Goal: Transaction & Acquisition: Book appointment/travel/reservation

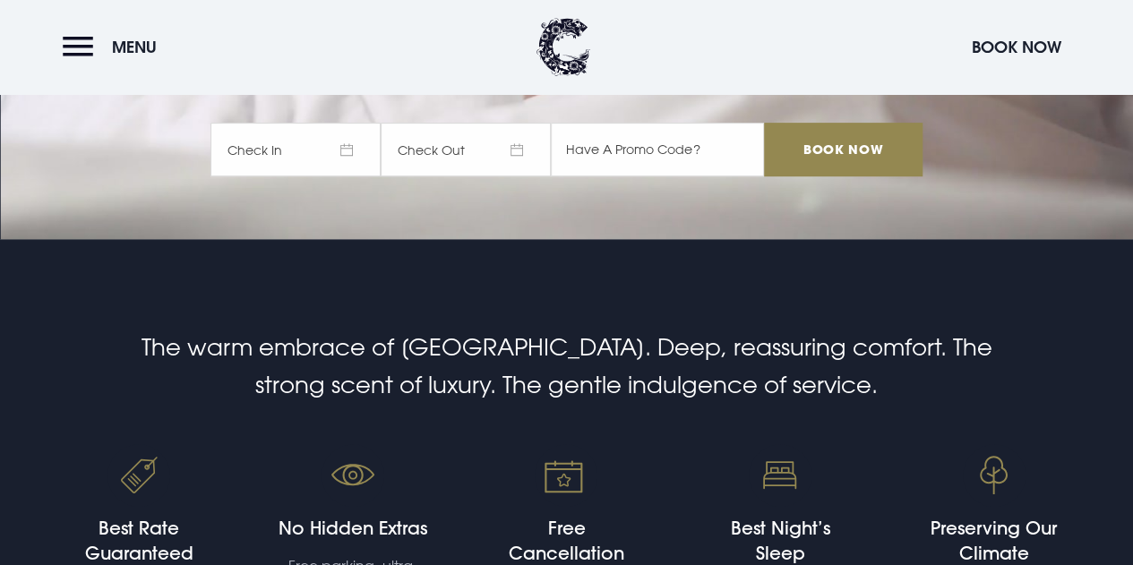
scroll to position [269, 0]
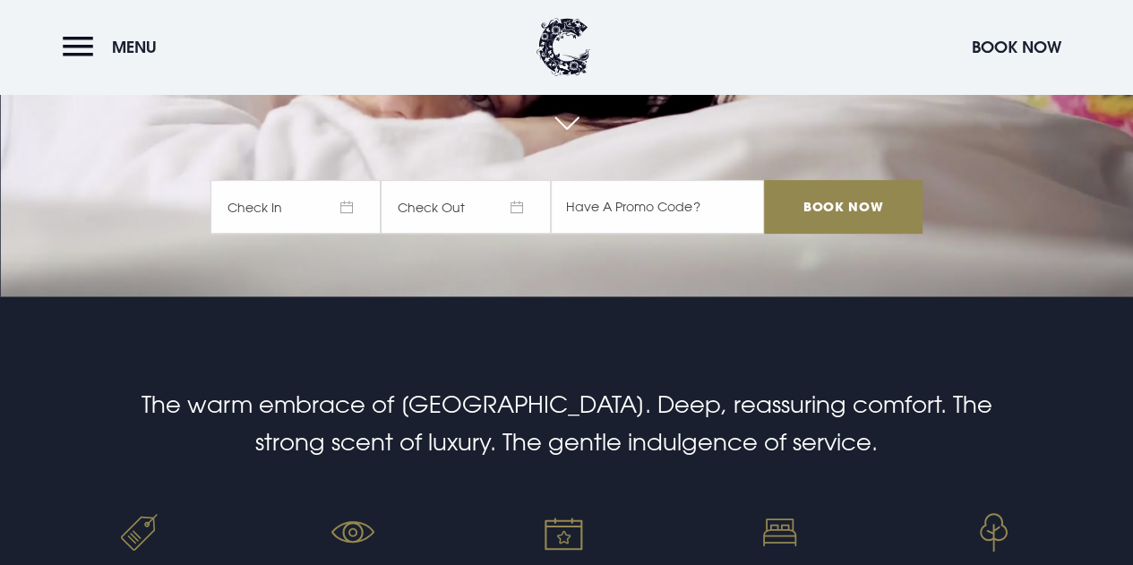
click at [367, 205] on span "Check In" at bounding box center [295, 207] width 170 height 54
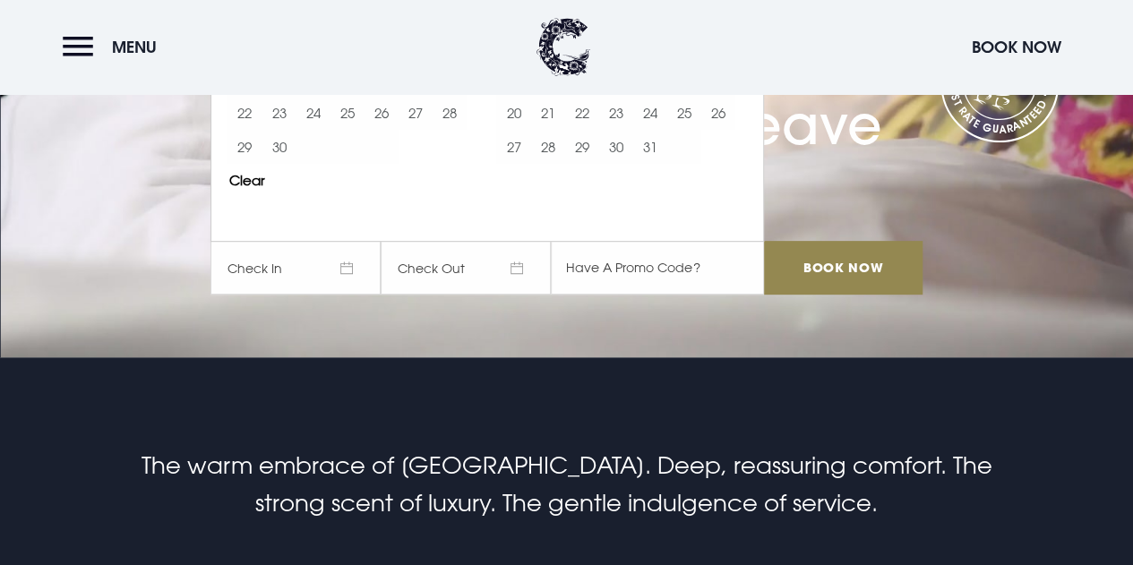
scroll to position [0, 0]
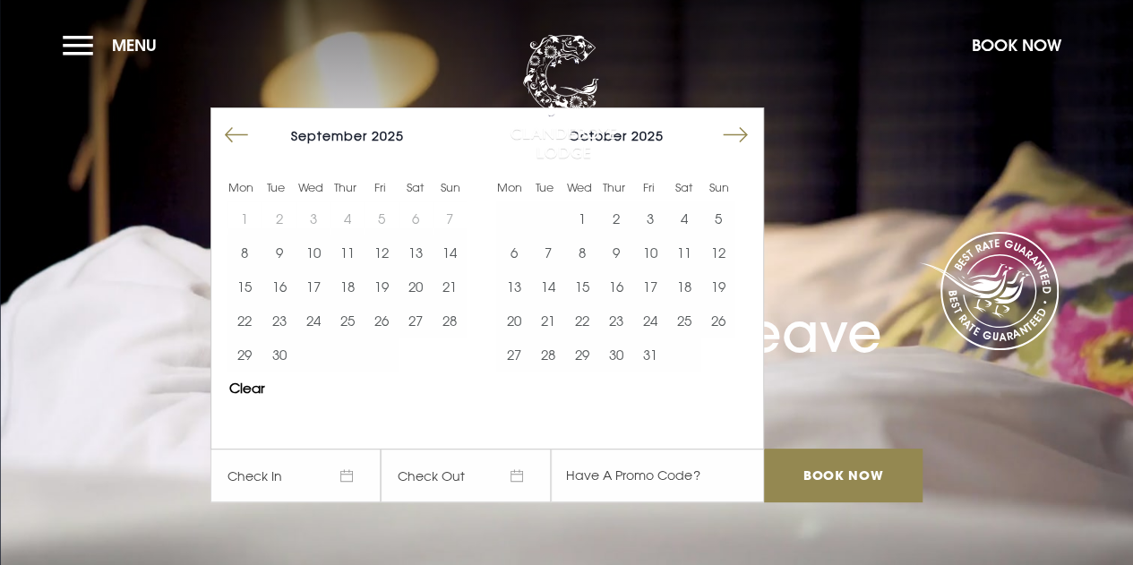
click at [592, 283] on button "15" at bounding box center [582, 287] width 34 height 34
click at [653, 288] on button "17" at bounding box center [650, 287] width 34 height 34
click at [850, 197] on div "Stay You won't want to leave [DATE] [DATE] Mon Tue Wed Thur Fri Sat Sun Mon Tue…" at bounding box center [566, 302] width 733 height 435
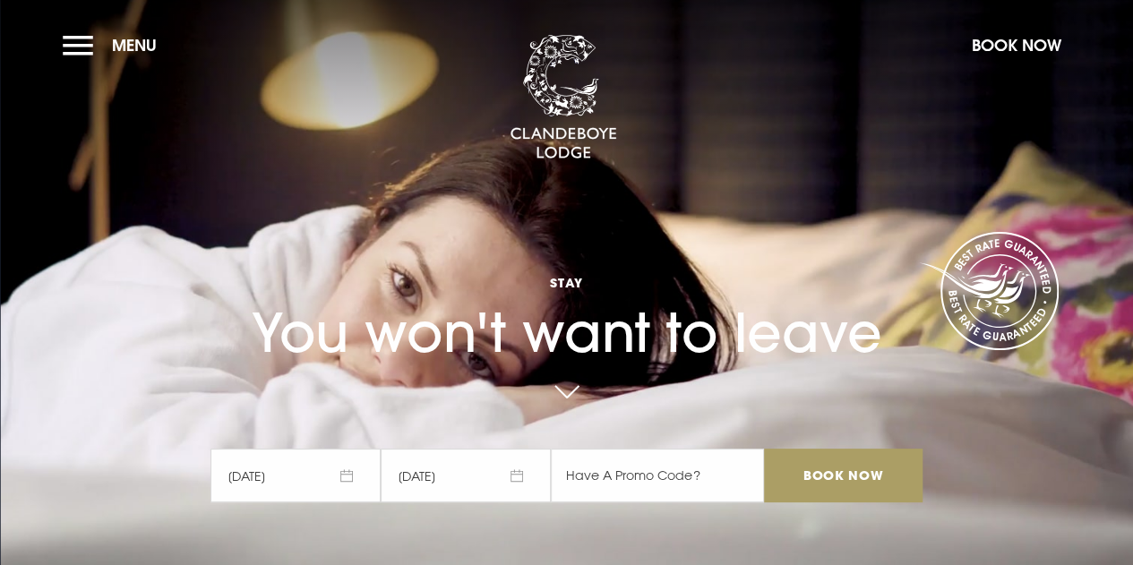
click at [867, 481] on input "Book Now" at bounding box center [843, 476] width 158 height 54
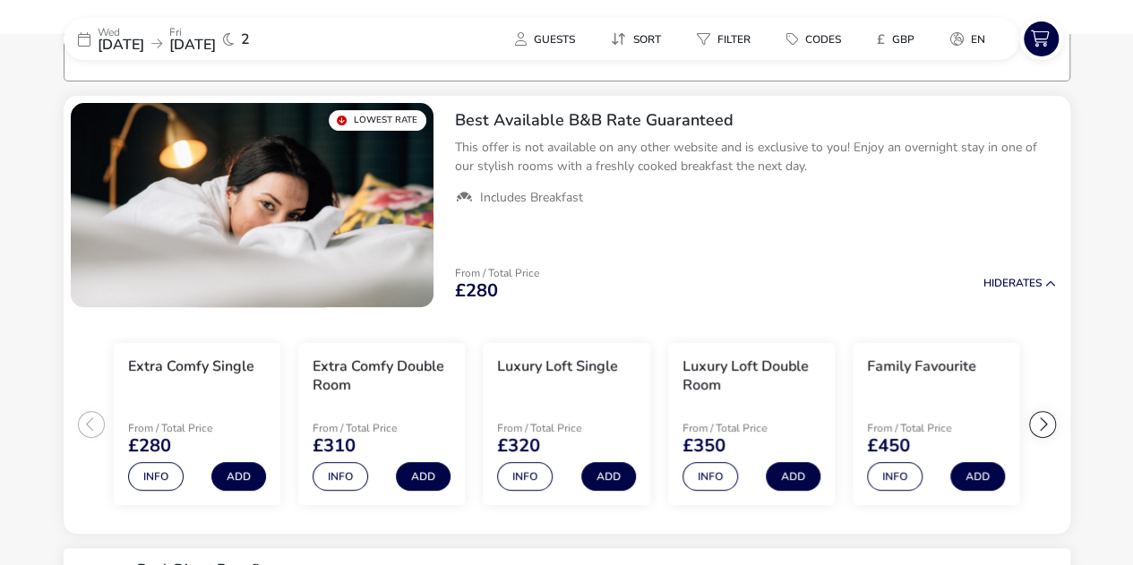
scroll to position [143, 0]
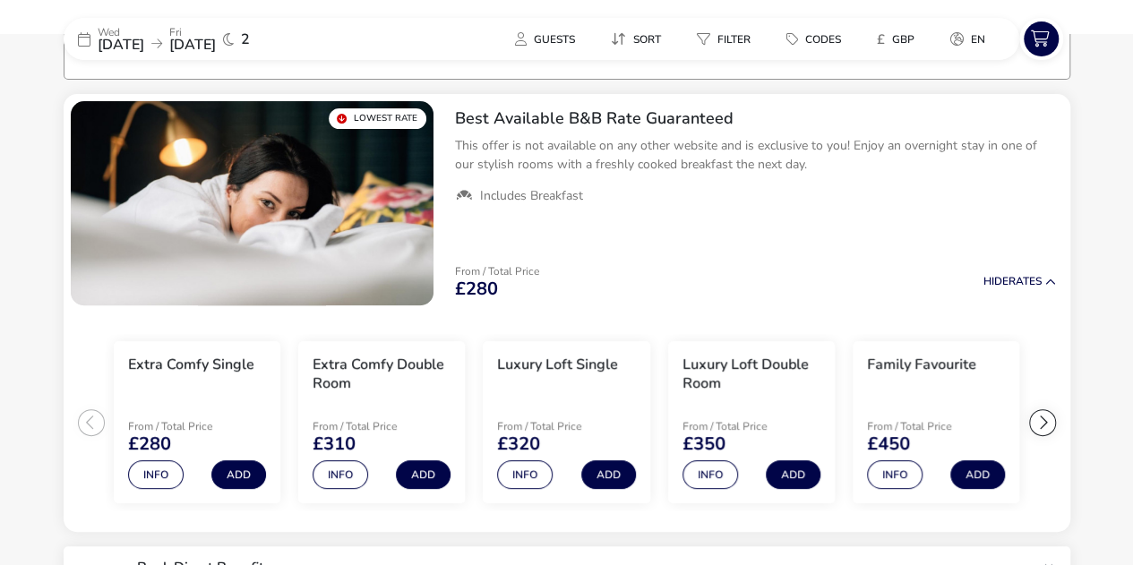
click at [929, 365] on h3 "Family Favourite" at bounding box center [921, 365] width 109 height 19
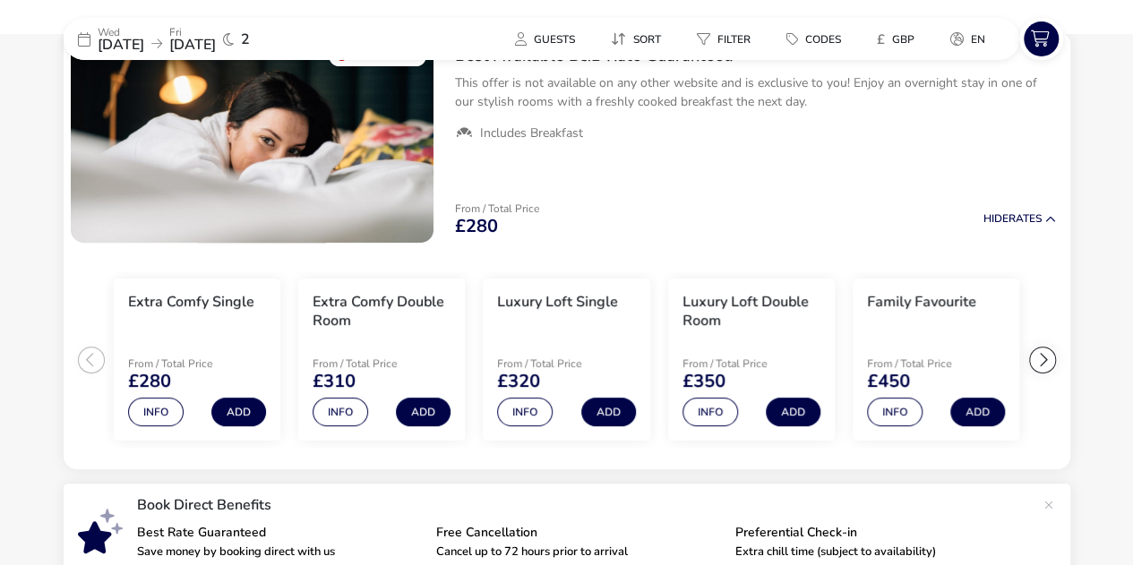
scroll to position [269, 0]
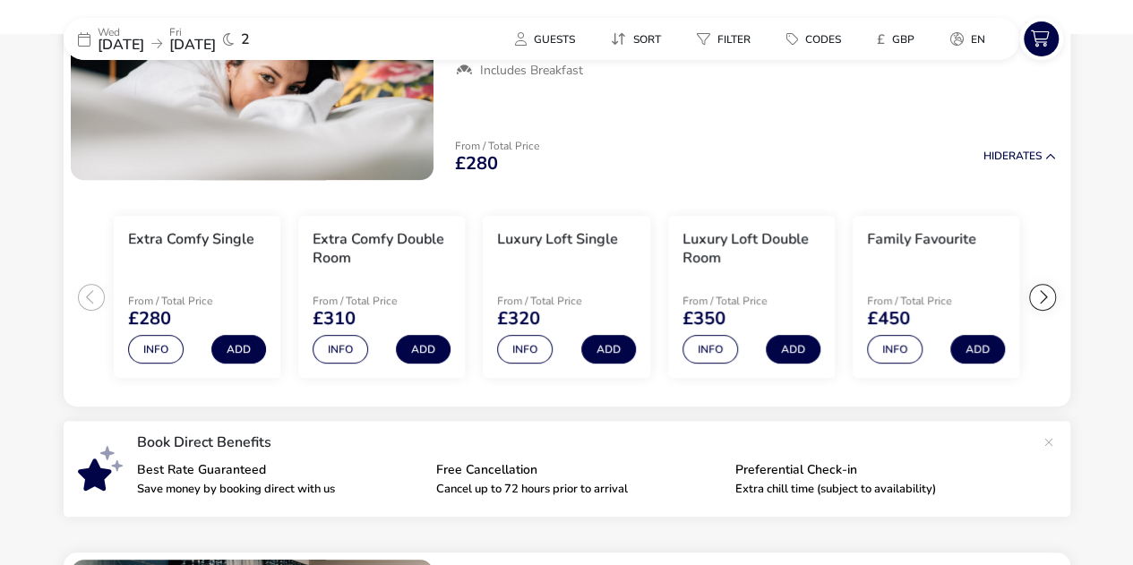
click at [904, 356] on button "Info" at bounding box center [895, 349] width 56 height 29
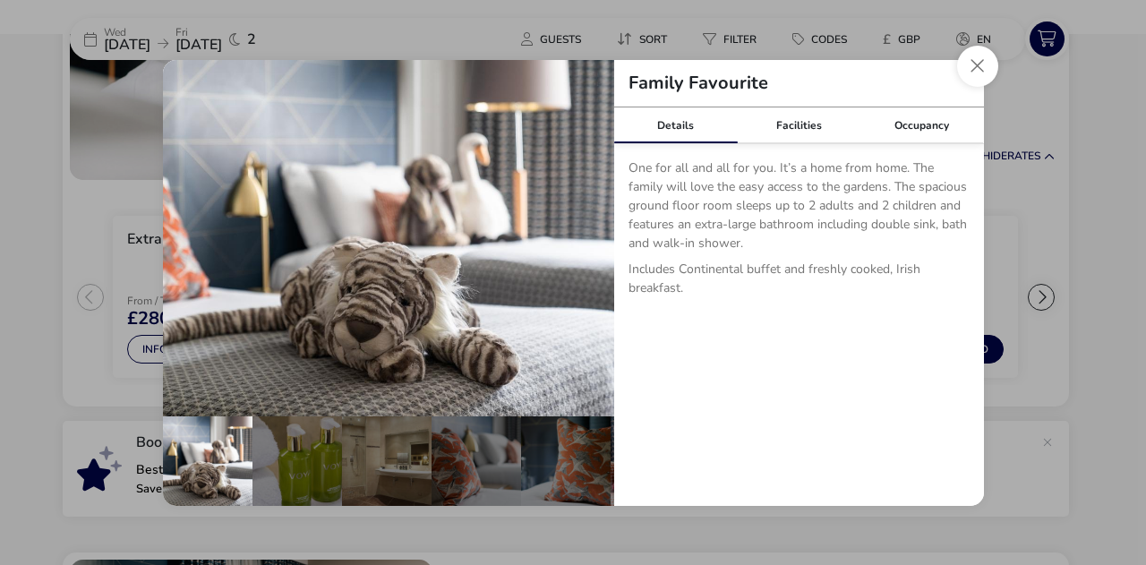
click at [977, 76] on button "Close dialog" at bounding box center [977, 66] width 41 height 41
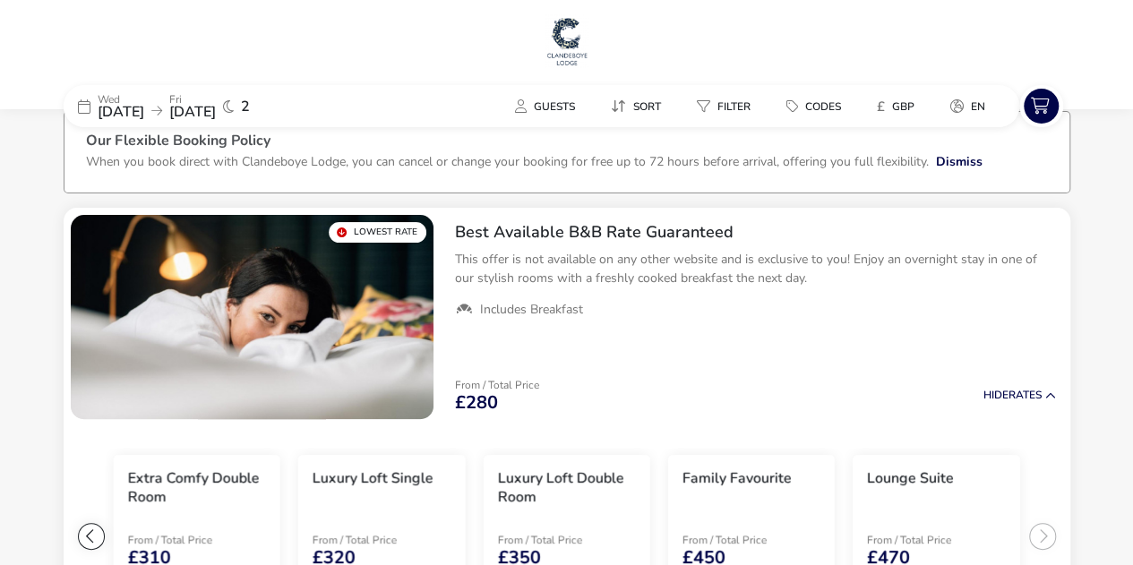
scroll to position [0, 0]
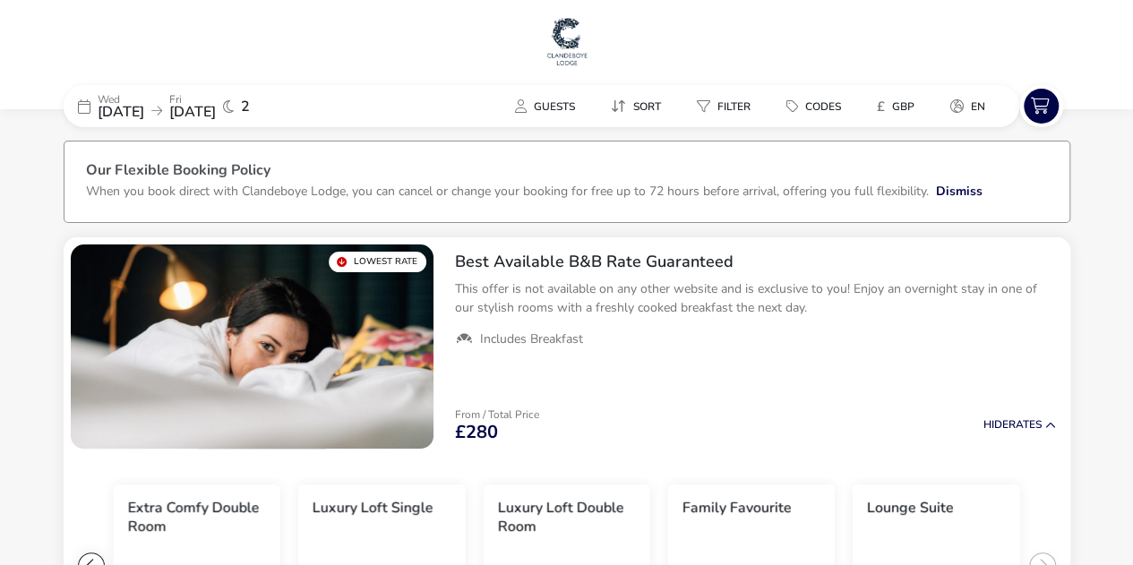
click at [144, 94] on p "Wed" at bounding box center [121, 99] width 47 height 11
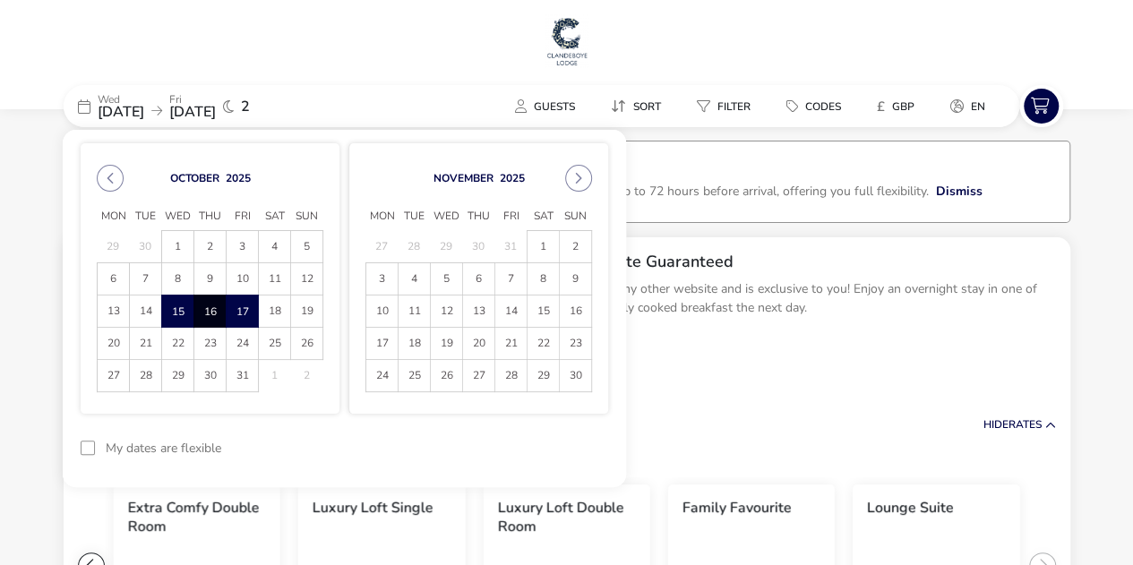
click at [584, 176] on button "Next Month" at bounding box center [578, 178] width 27 height 27
click at [547, 248] on span "6" at bounding box center [543, 246] width 31 height 31
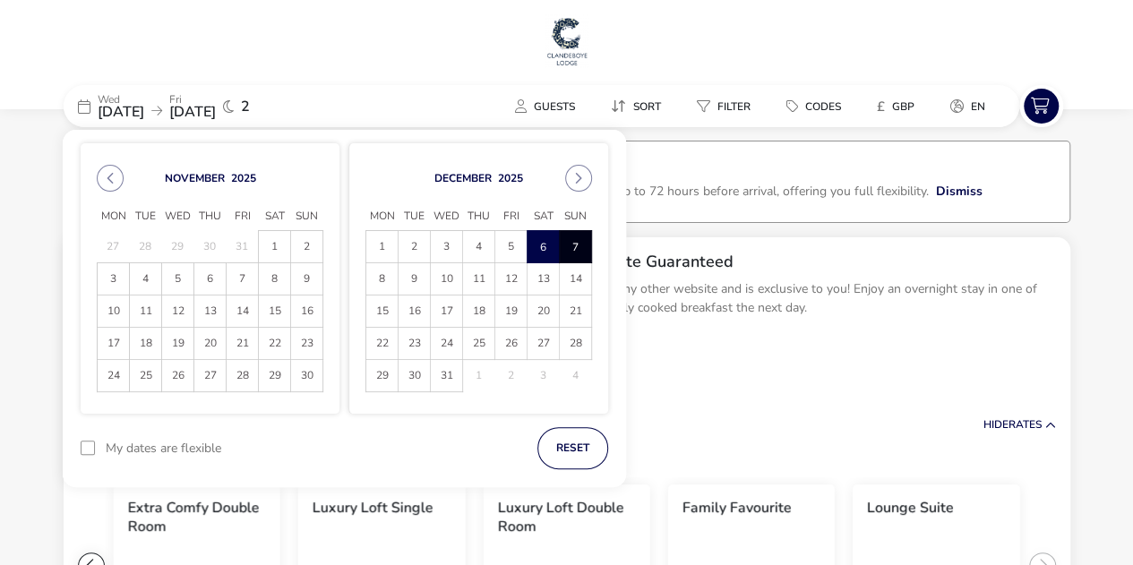
click at [571, 247] on span "7" at bounding box center [575, 246] width 31 height 31
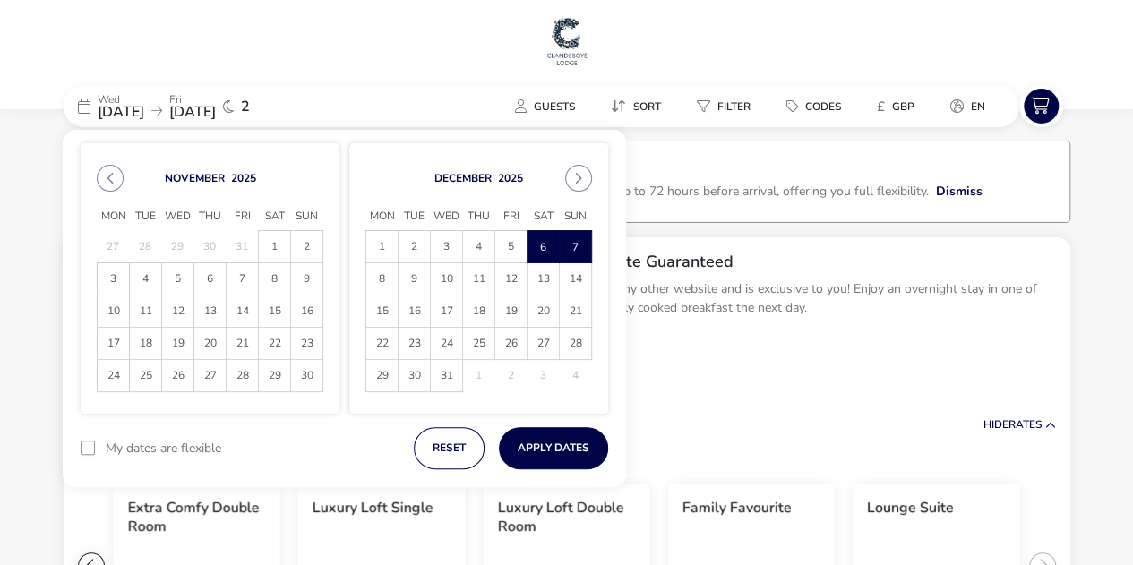
click at [549, 440] on button "Apply Dates" at bounding box center [553, 448] width 109 height 42
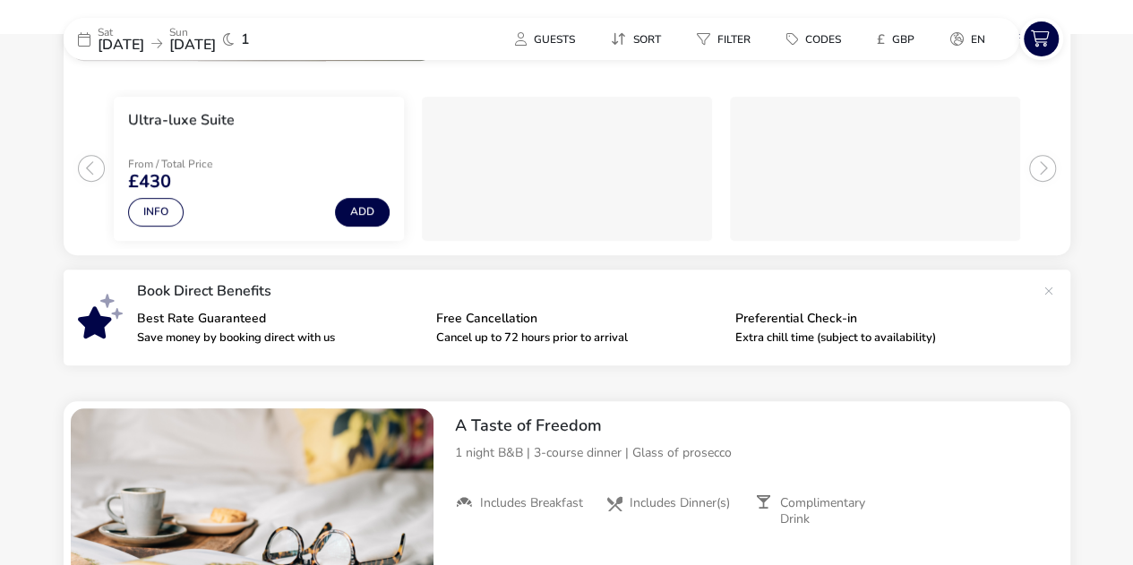
scroll to position [415, 0]
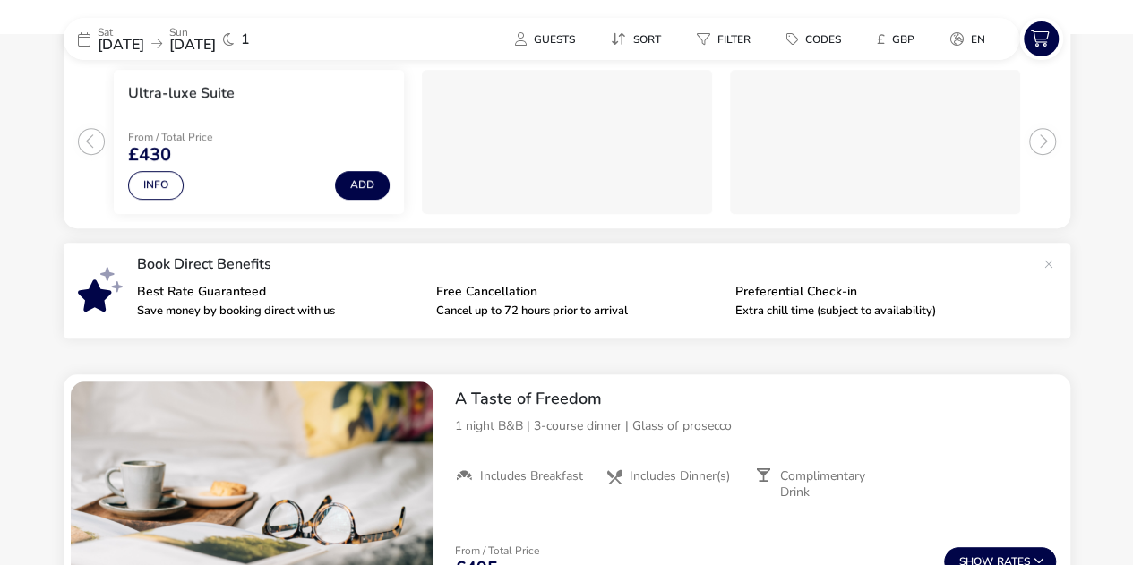
click at [82, 142] on ul "Ultra-luxe Suite From / Total Price £430 Info Add" at bounding box center [567, 134] width 1007 height 187
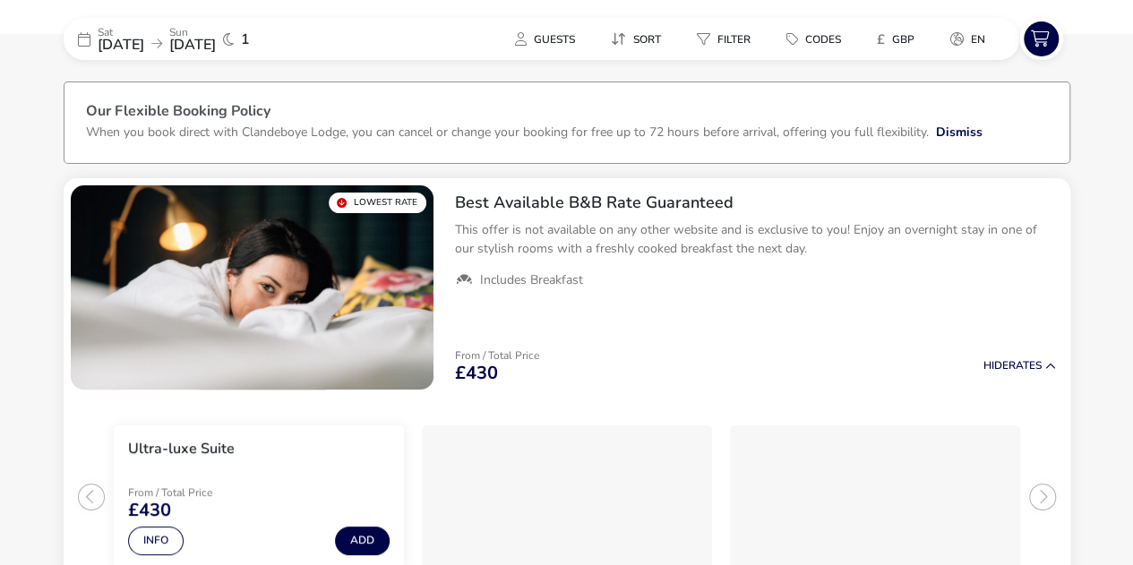
scroll to position [56, 0]
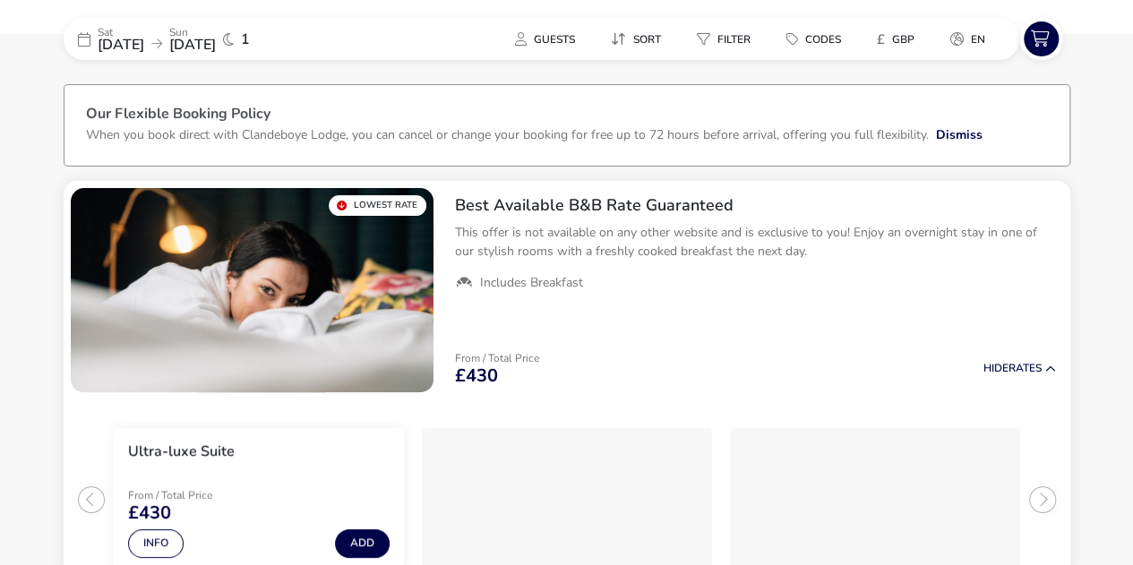
click at [768, 318] on div "Best Available B&B Rate Guaranteed This offer is not available on any other web…" at bounding box center [756, 290] width 630 height 219
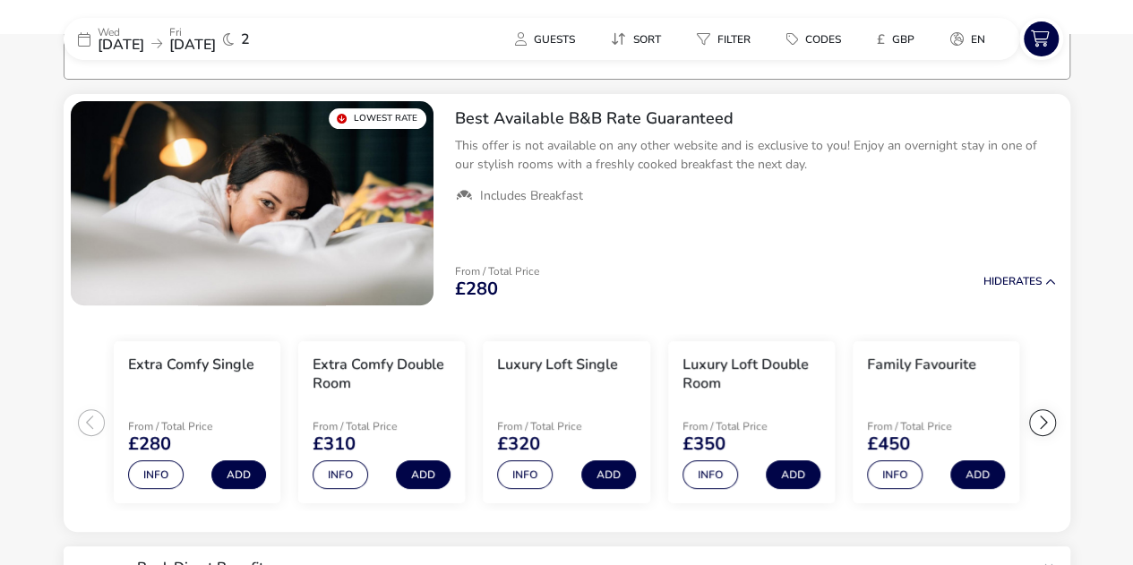
scroll to position [146, 0]
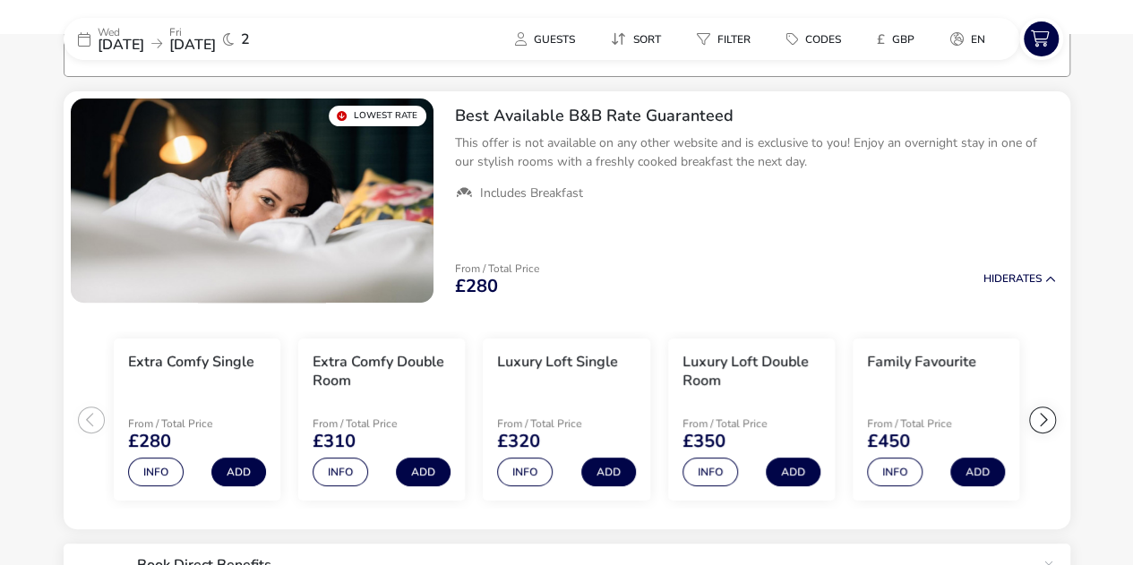
click at [156, 470] on button "Info" at bounding box center [156, 472] width 56 height 29
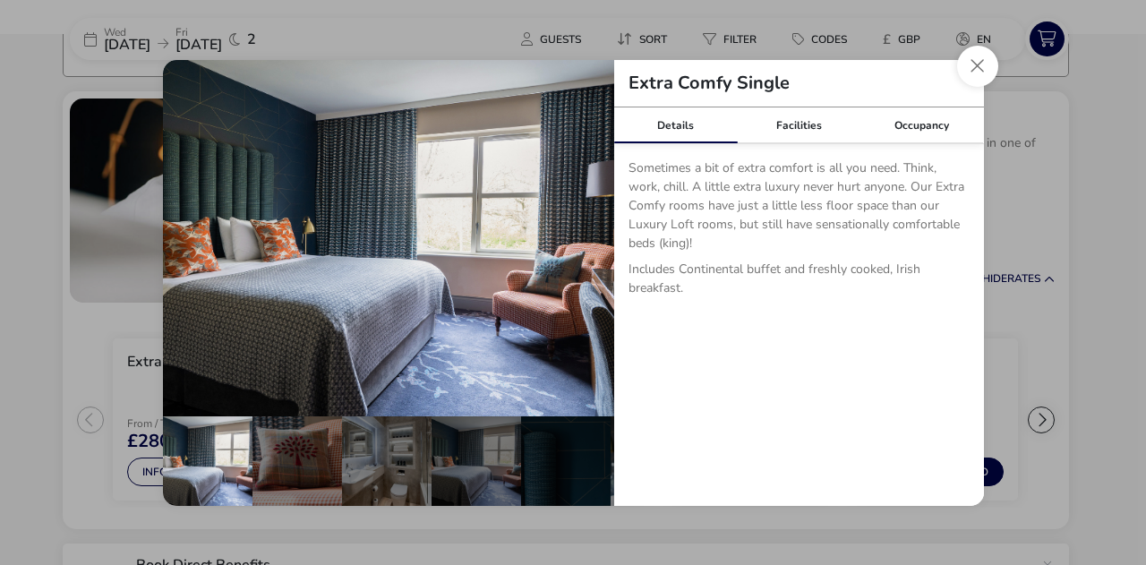
drag, startPoint x: 799, startPoint y: 116, endPoint x: 822, endPoint y: 117, distance: 23.3
click at [800, 117] on link "Facilities" at bounding box center [799, 125] width 124 height 36
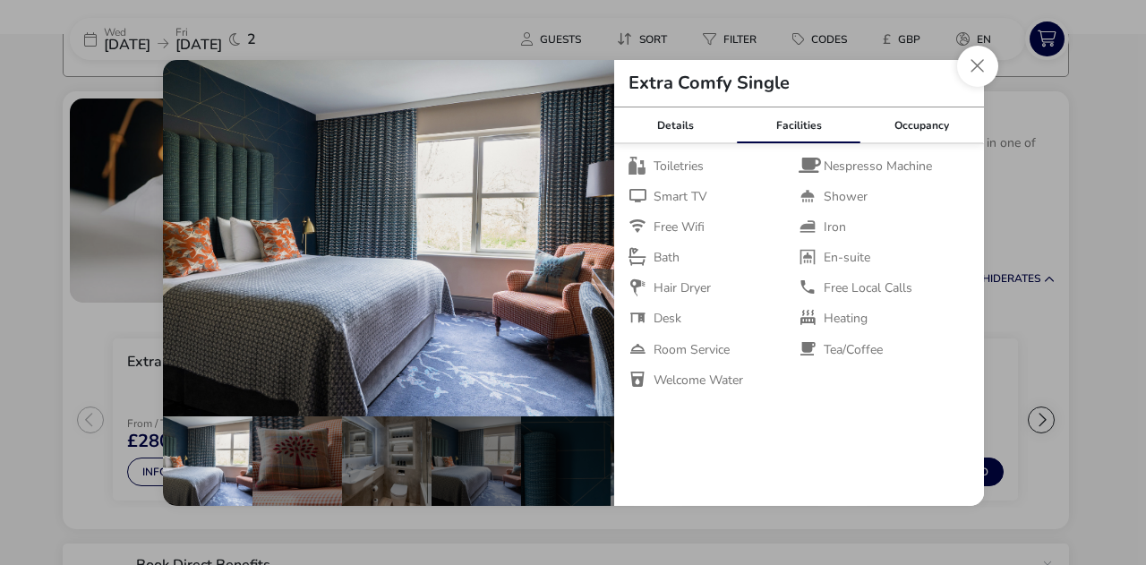
click at [925, 121] on link "Occupancy" at bounding box center [923, 125] width 124 height 36
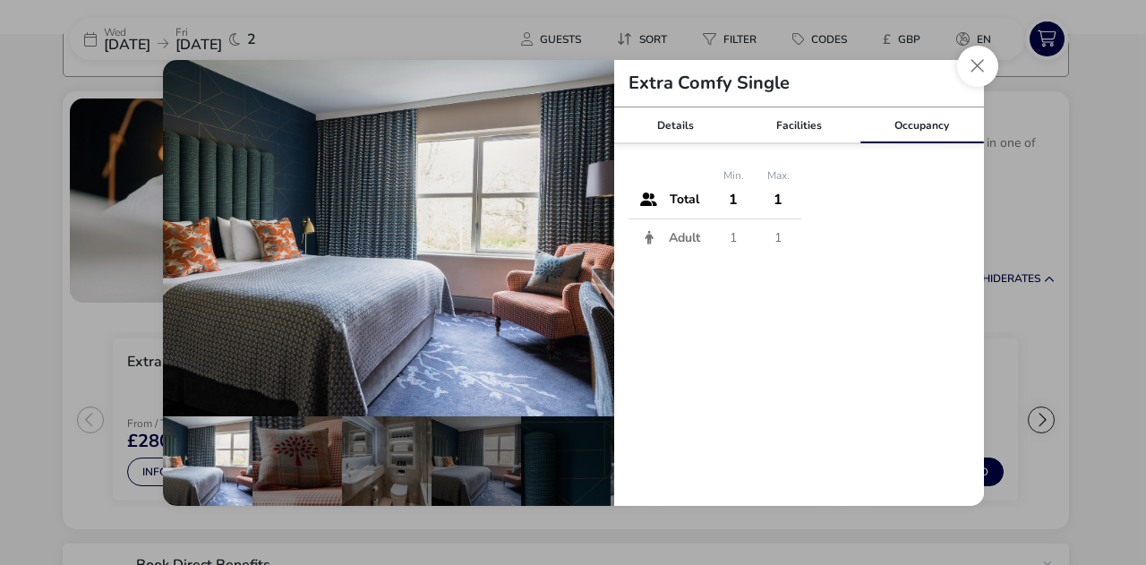
click at [964, 67] on button "Close dialog" at bounding box center [977, 66] width 41 height 41
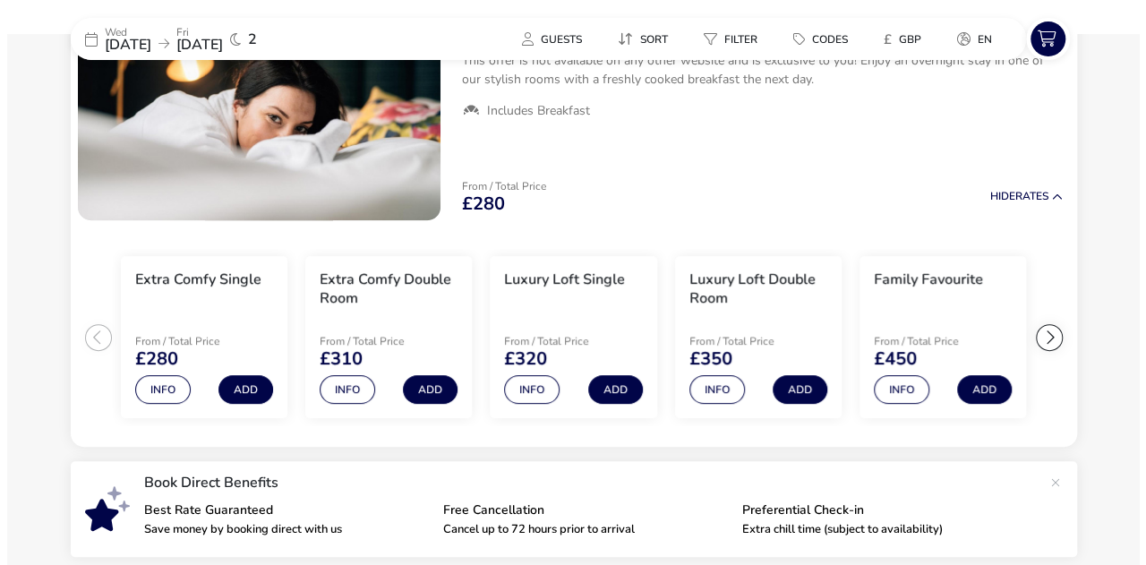
scroll to position [269, 0]
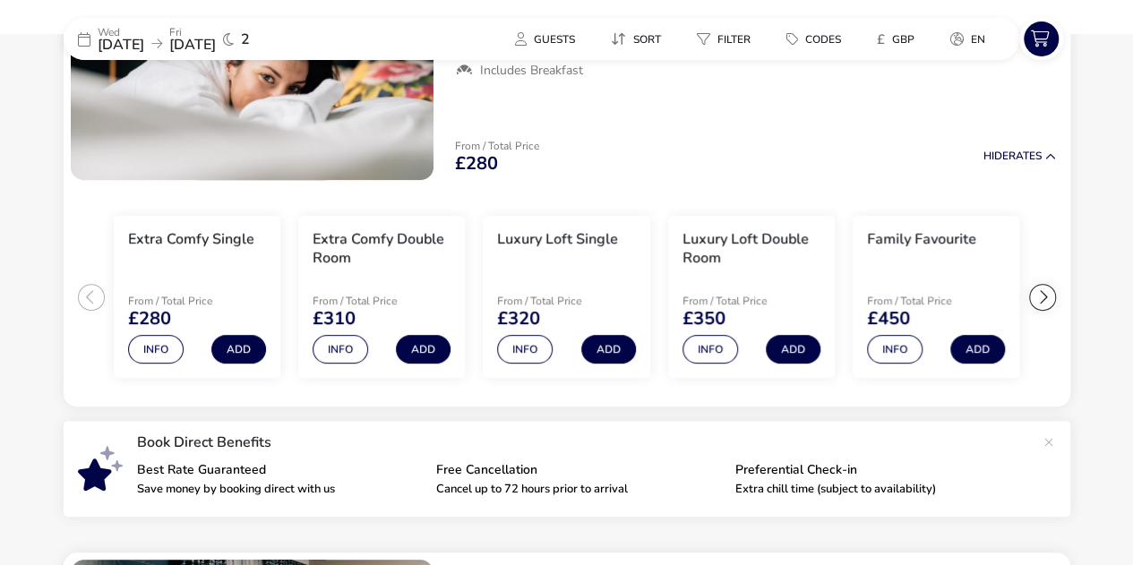
click at [711, 350] on button "Info" at bounding box center [710, 349] width 56 height 29
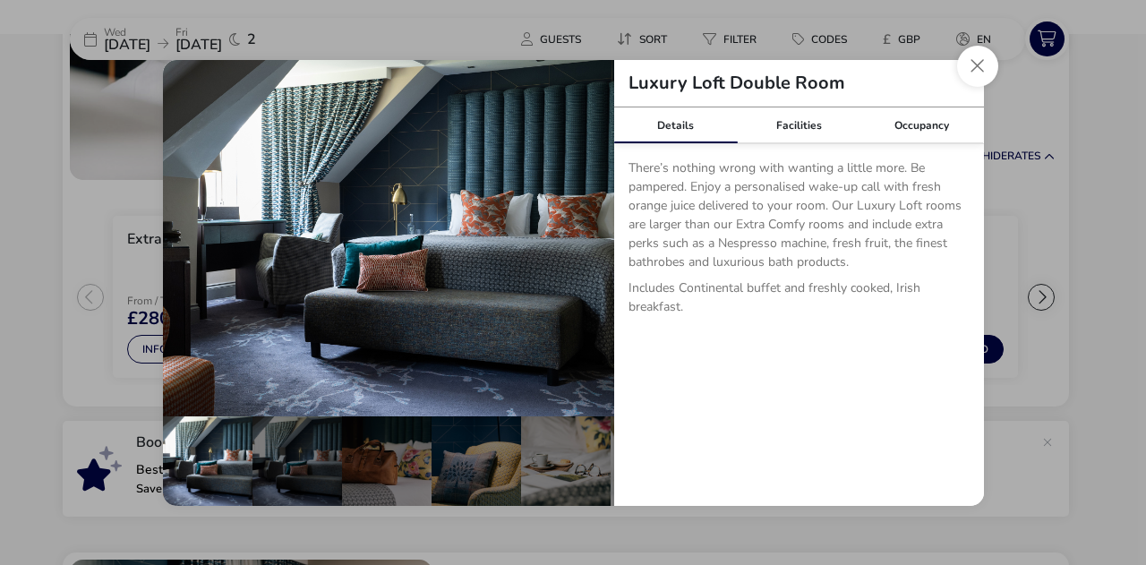
click at [585, 237] on button "details" at bounding box center [588, 238] width 36 height 36
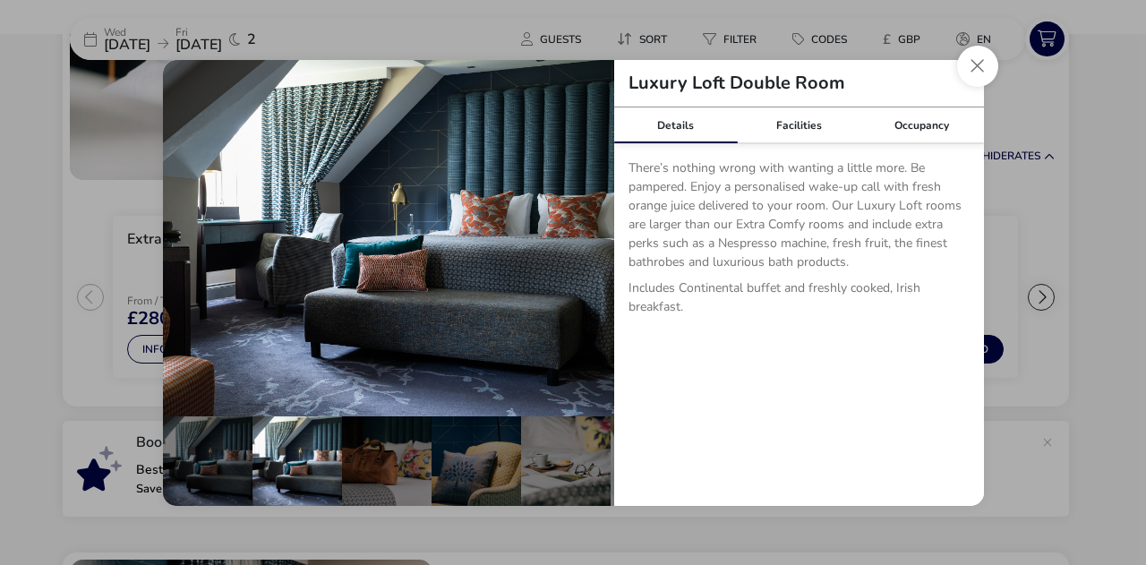
click at [585, 237] on button "details" at bounding box center [588, 238] width 36 height 36
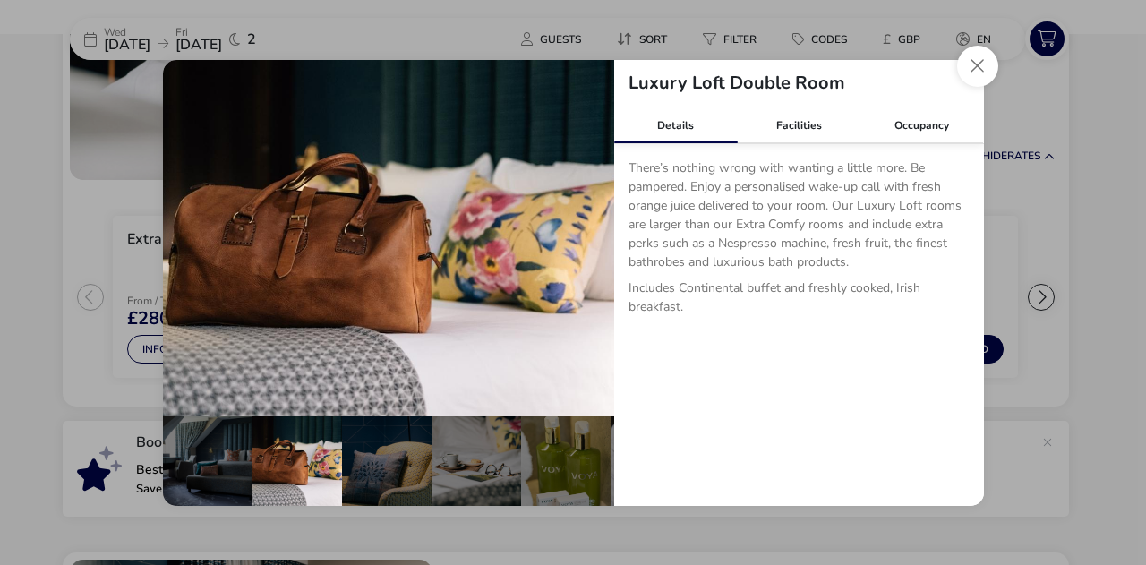
click at [587, 236] on button "details" at bounding box center [588, 238] width 36 height 36
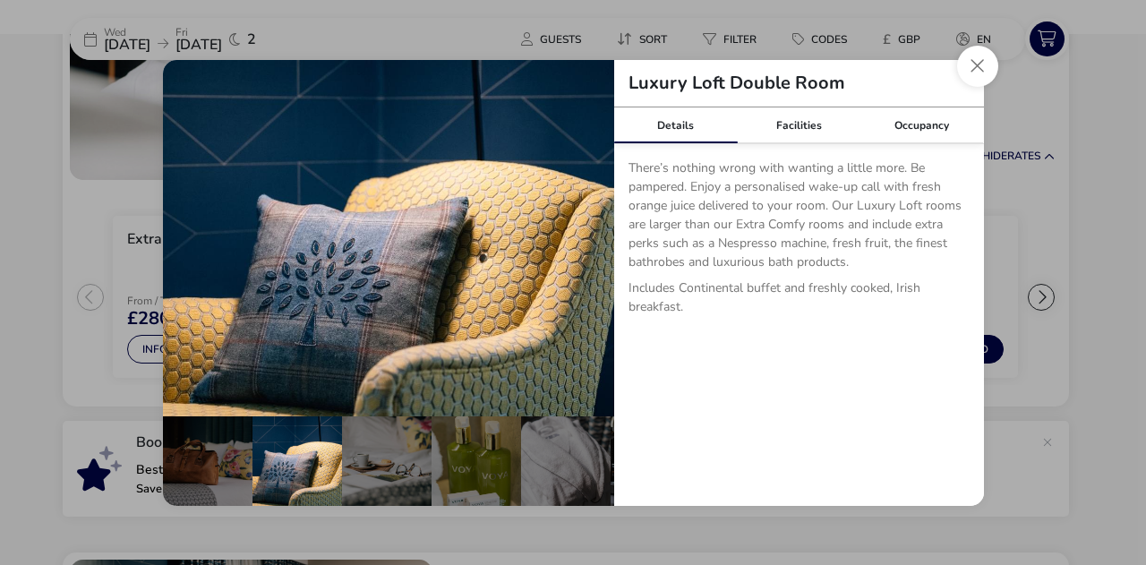
click at [587, 236] on button "details" at bounding box center [588, 238] width 36 height 36
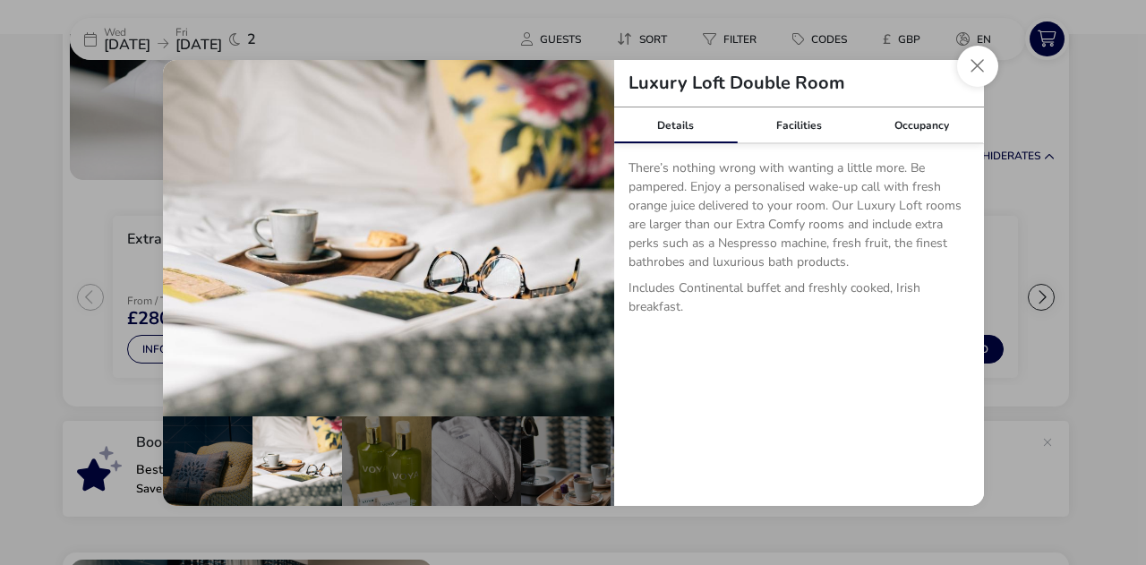
click at [587, 236] on button "details" at bounding box center [588, 238] width 36 height 36
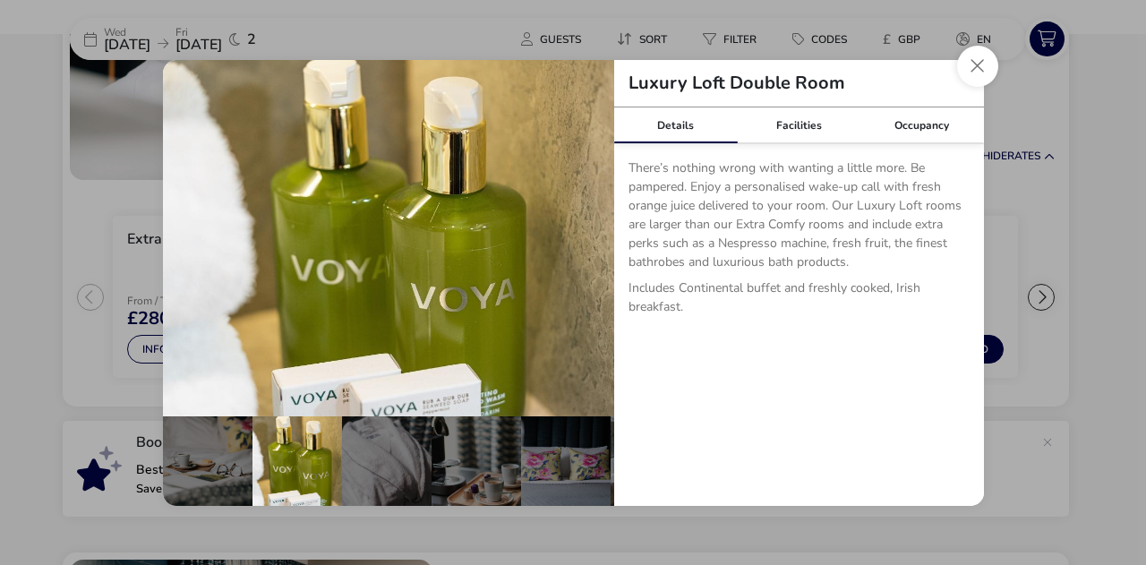
click at [587, 236] on button "details" at bounding box center [588, 238] width 36 height 36
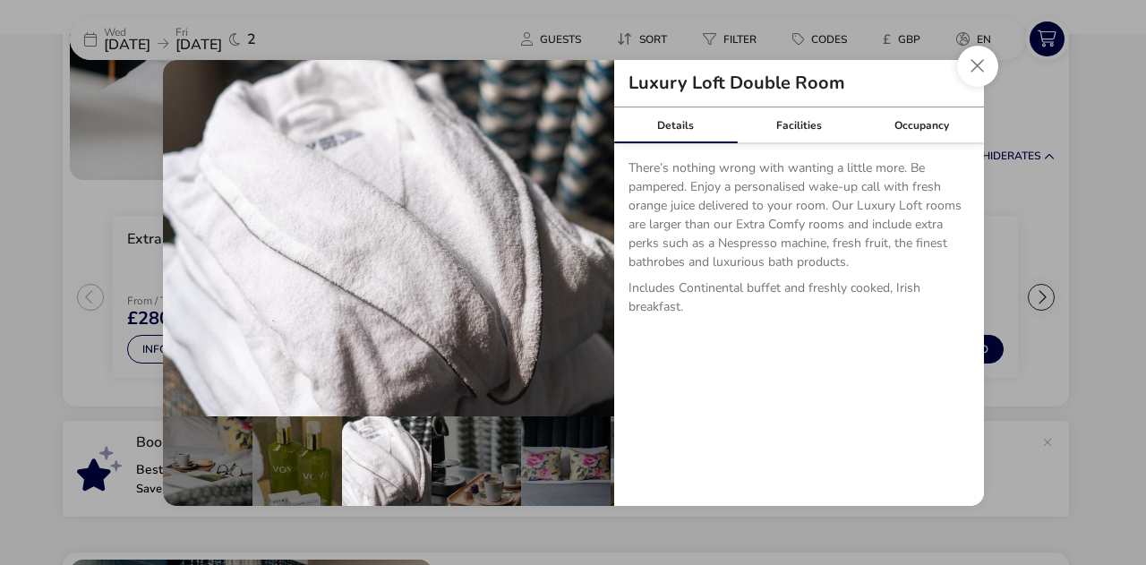
scroll to position [0, 443]
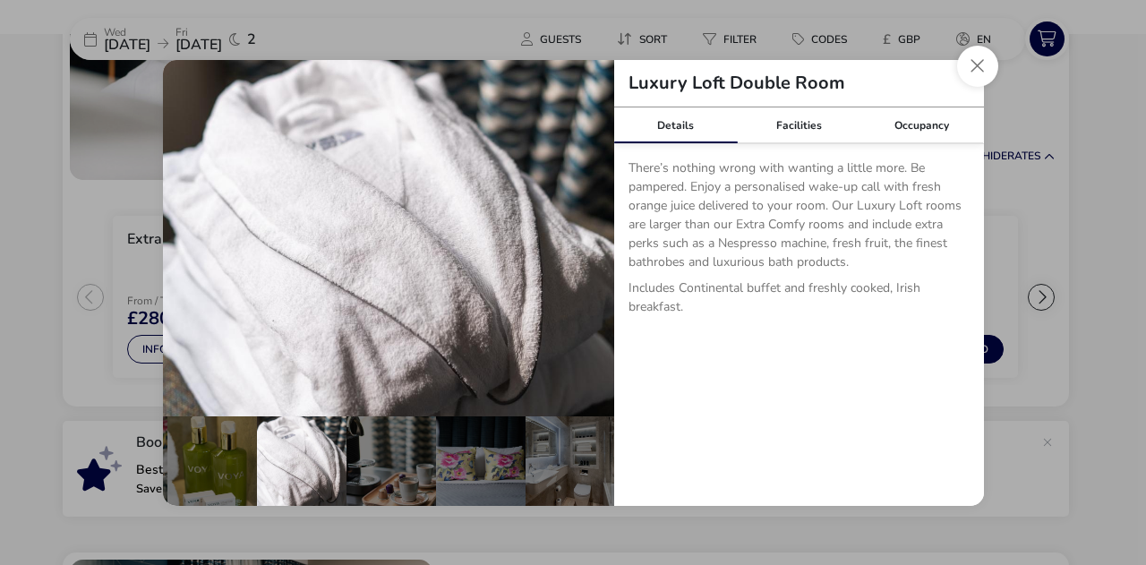
click at [587, 236] on button "details" at bounding box center [588, 238] width 36 height 36
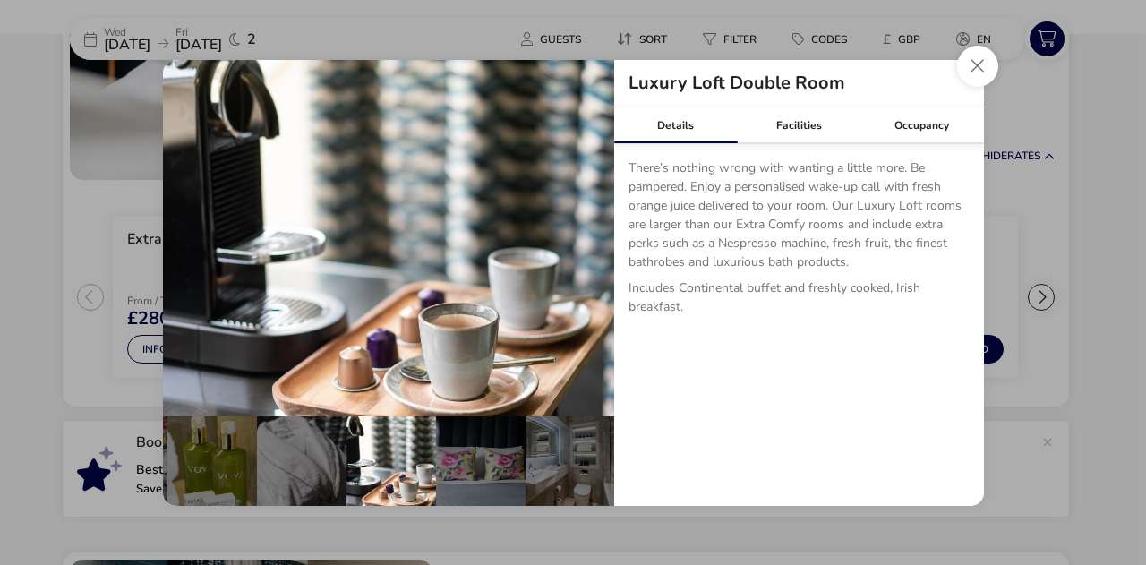
click at [587, 236] on button "details" at bounding box center [588, 238] width 36 height 36
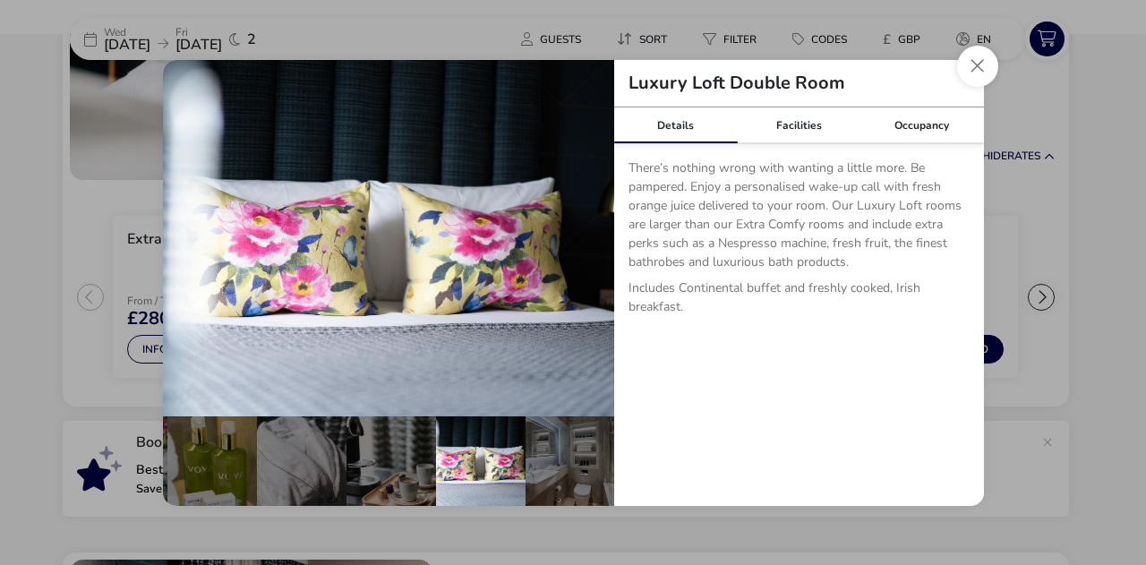
click at [587, 236] on button "details" at bounding box center [588, 238] width 36 height 36
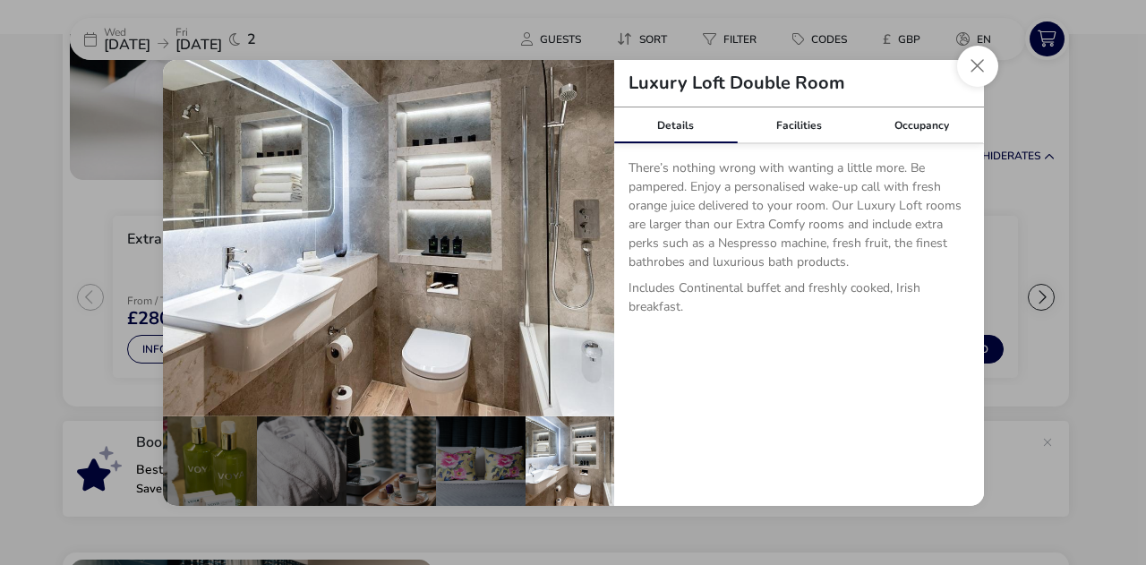
click at [587, 236] on button "details" at bounding box center [588, 238] width 36 height 36
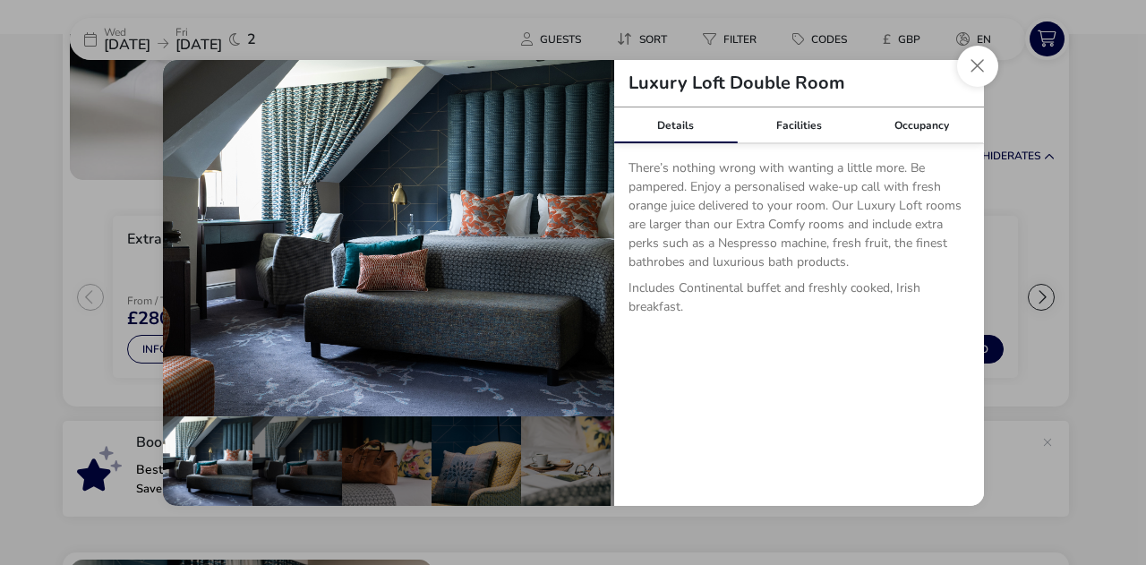
click at [587, 236] on button "details" at bounding box center [588, 238] width 36 height 36
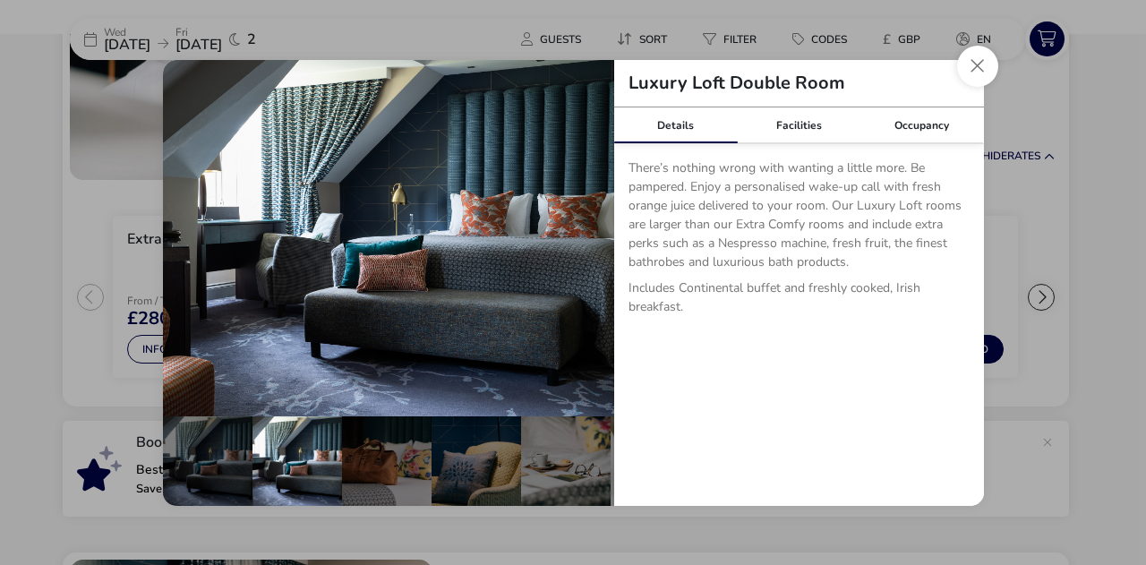
click at [972, 74] on button "Close dialog" at bounding box center [977, 66] width 41 height 41
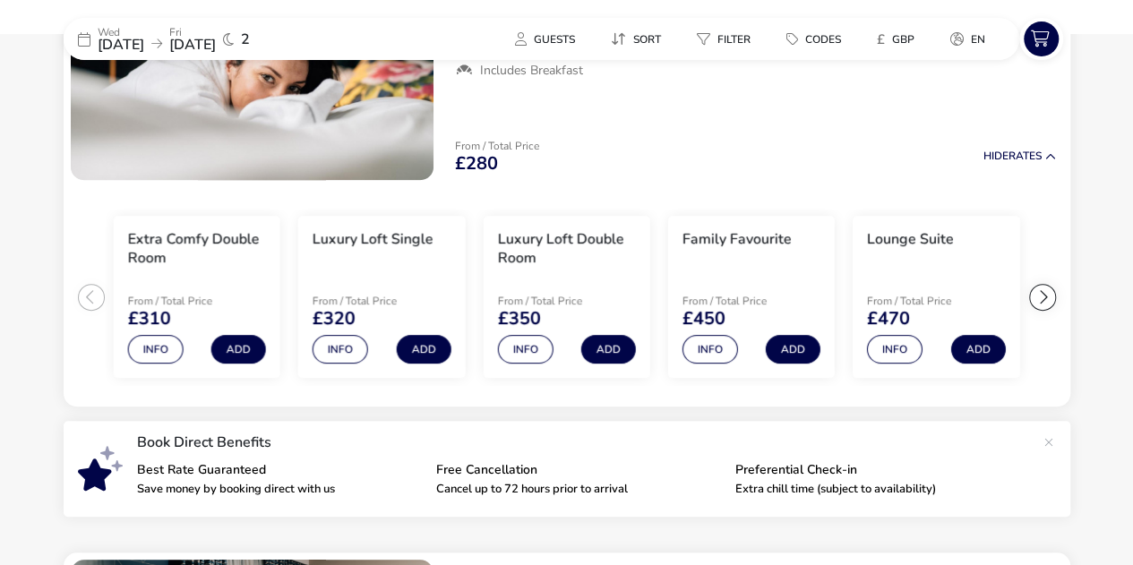
click at [1039, 296] on div at bounding box center [1042, 297] width 27 height 27
click at [1036, 299] on ul "Extra Comfy Single From / Total Price £280 Info Add Extra Comfy Double Room Fro…" at bounding box center [567, 297] width 1007 height 220
click at [86, 300] on div at bounding box center [91, 297] width 27 height 27
click at [86, 298] on ul "Extra Comfy Single From / Total Price £280 Info Add Extra Comfy Double Room Fro…" at bounding box center [567, 297] width 1007 height 220
click at [1043, 298] on div at bounding box center [1042, 297] width 27 height 27
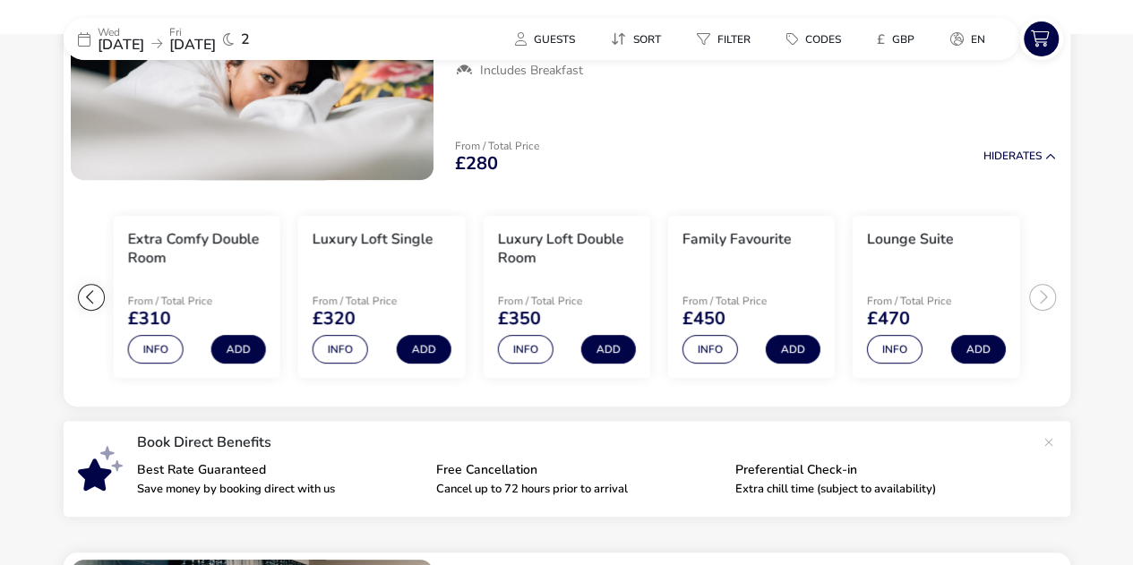
click at [894, 253] on div "Lounge Suite" at bounding box center [910, 252] width 87 height 45
click at [894, 350] on button "Info" at bounding box center [895, 349] width 56 height 29
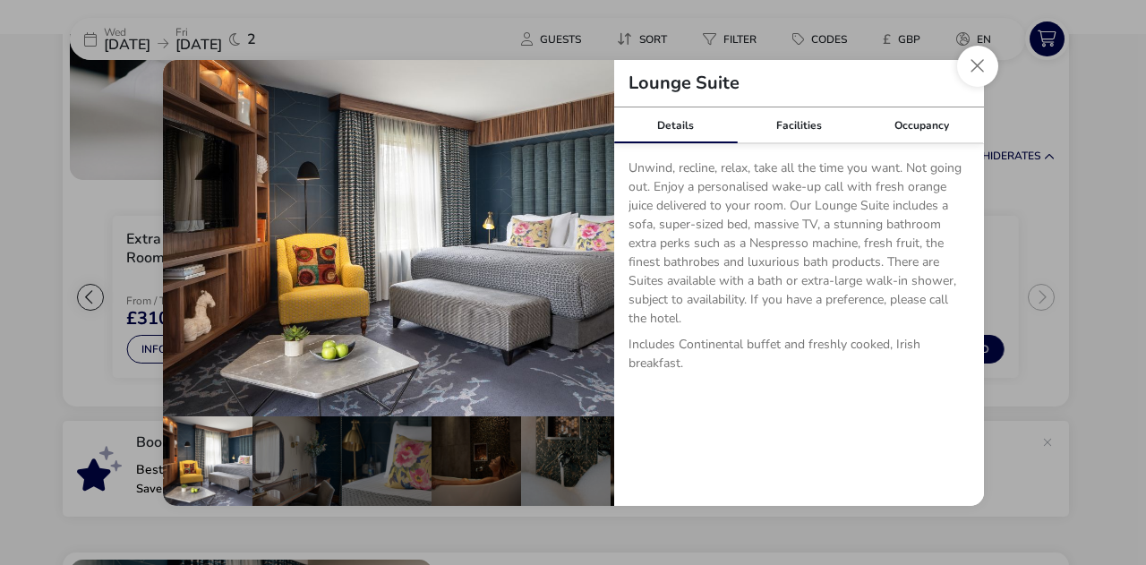
click at [596, 235] on button "details" at bounding box center [588, 238] width 36 height 36
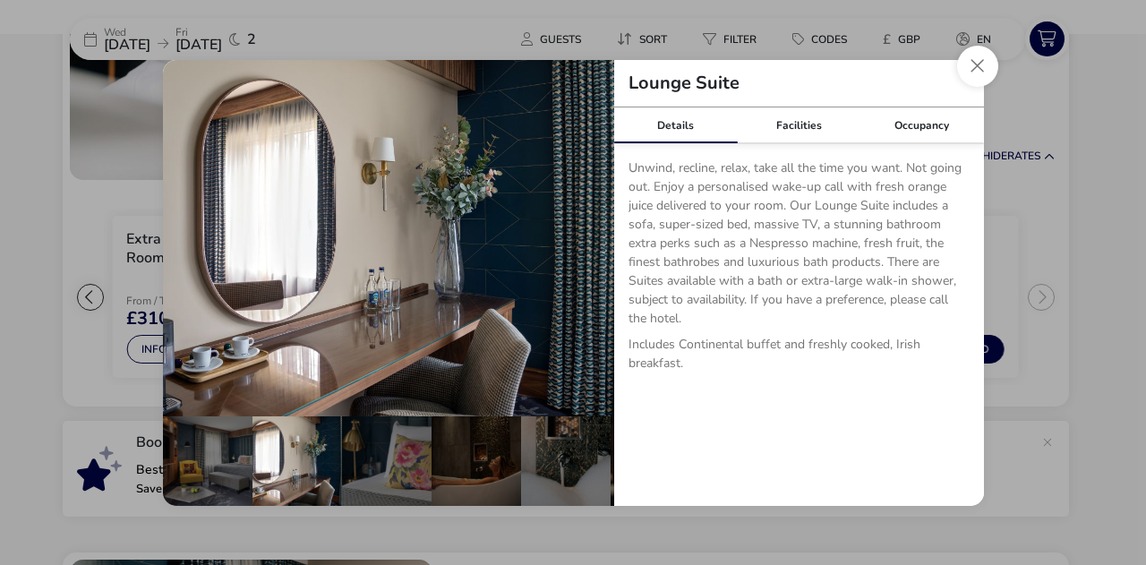
click at [592, 234] on button "details" at bounding box center [588, 238] width 36 height 36
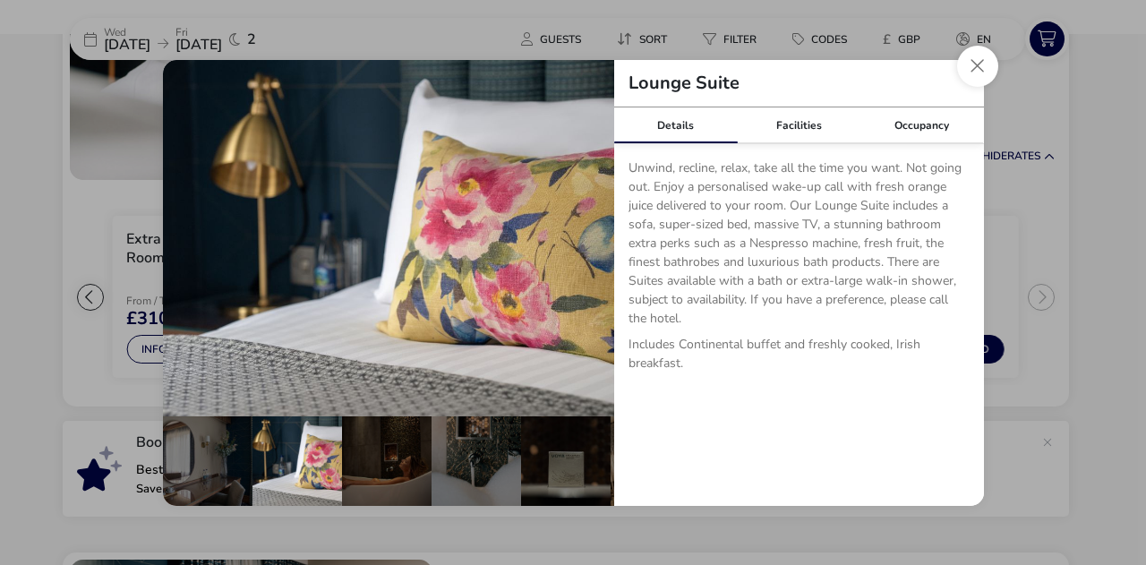
click at [592, 230] on button "details" at bounding box center [588, 238] width 36 height 36
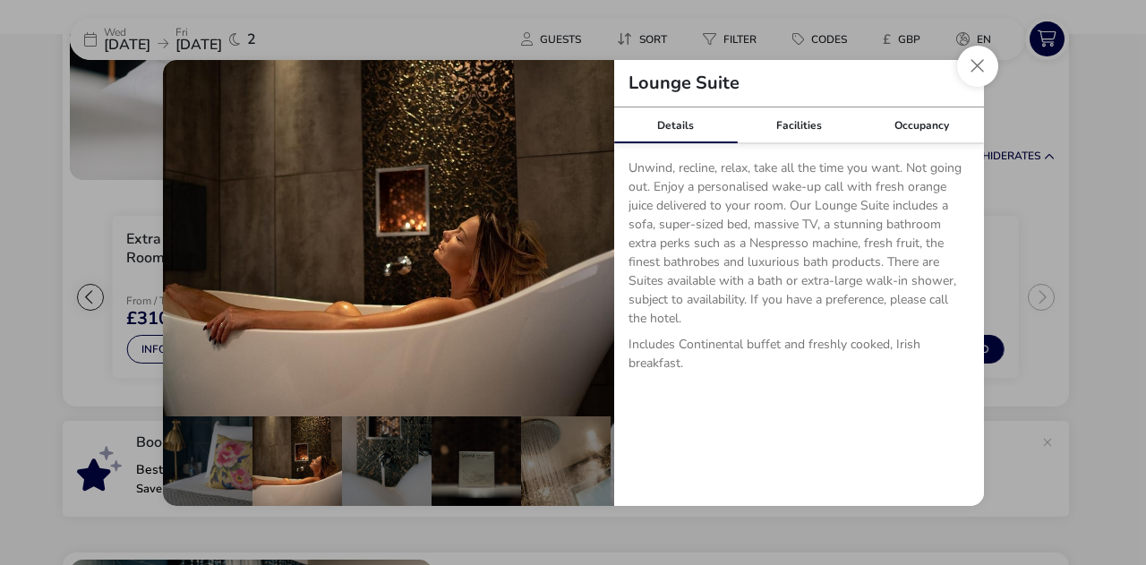
click at [592, 230] on button "details" at bounding box center [588, 238] width 36 height 36
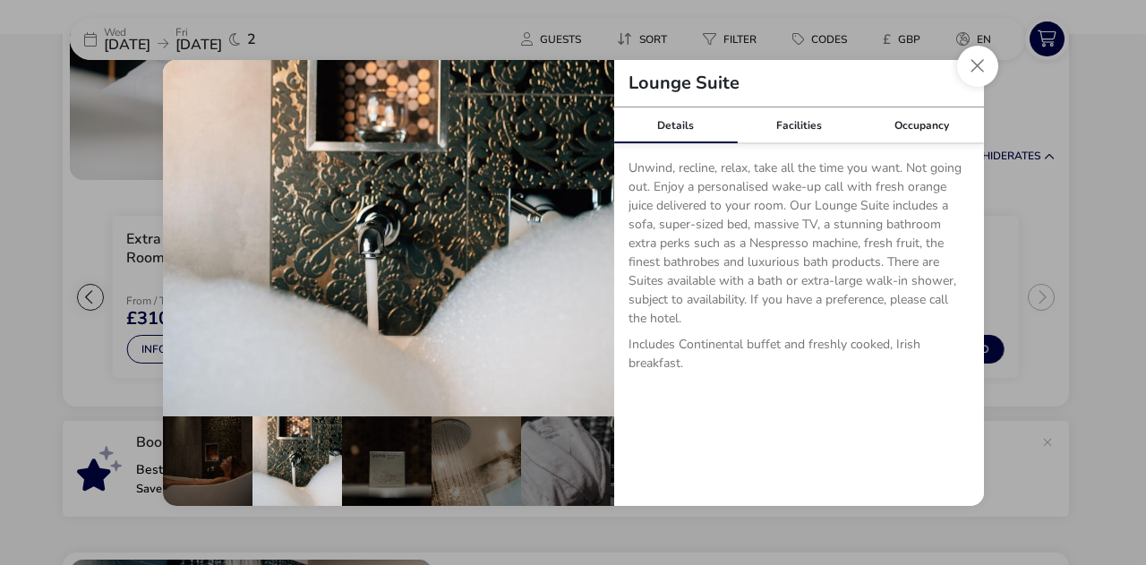
click at [592, 230] on button "details" at bounding box center [588, 238] width 36 height 36
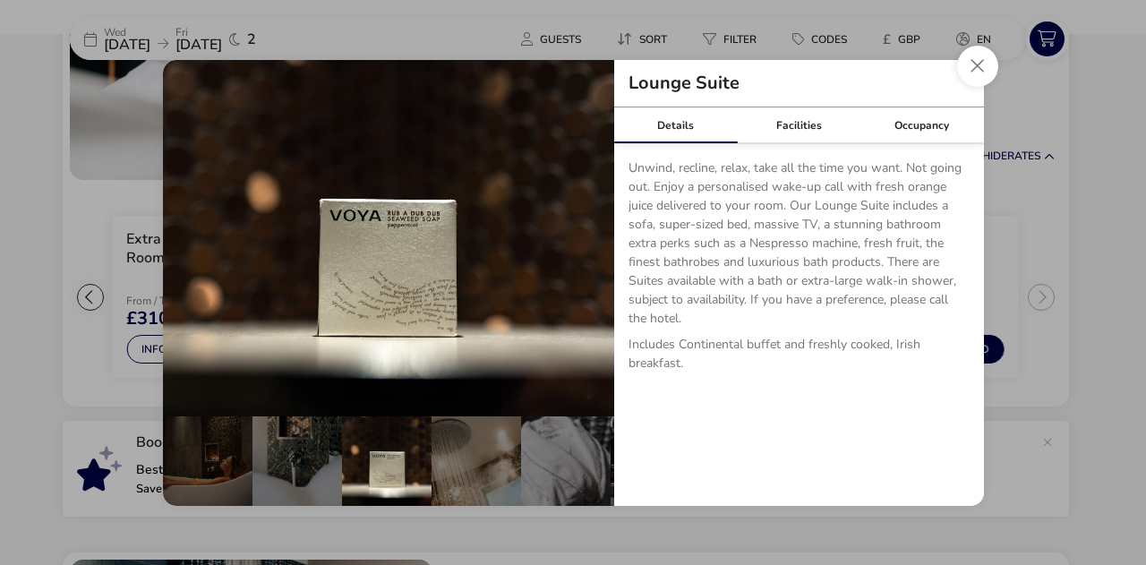
scroll to position [0, 358]
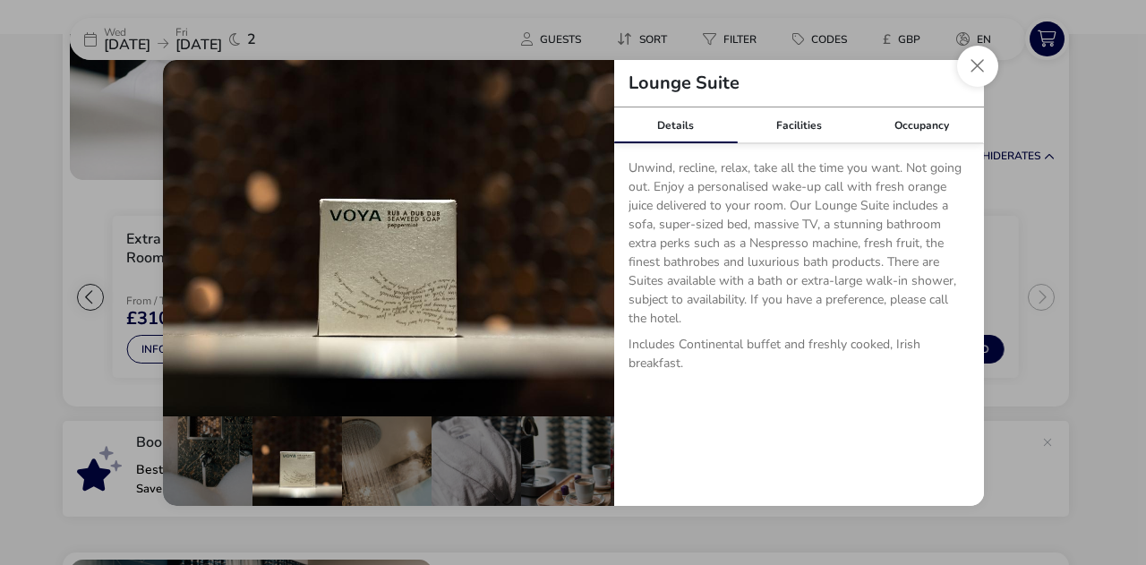
click at [179, 233] on button "details" at bounding box center [190, 238] width 36 height 36
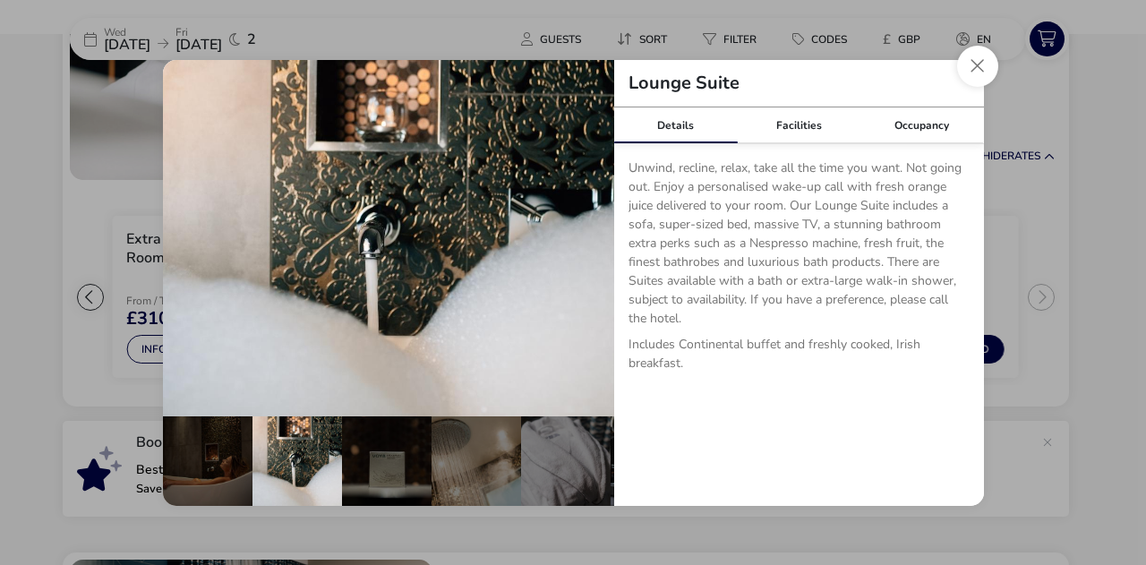
click at [185, 233] on button "details" at bounding box center [190, 238] width 36 height 36
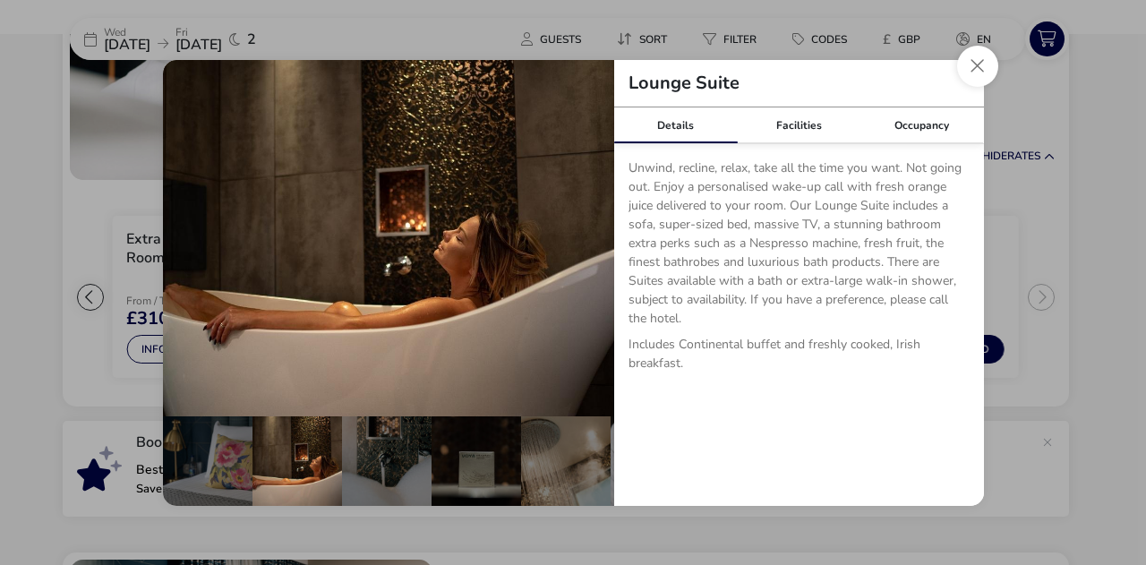
click at [185, 233] on button "details" at bounding box center [190, 238] width 36 height 36
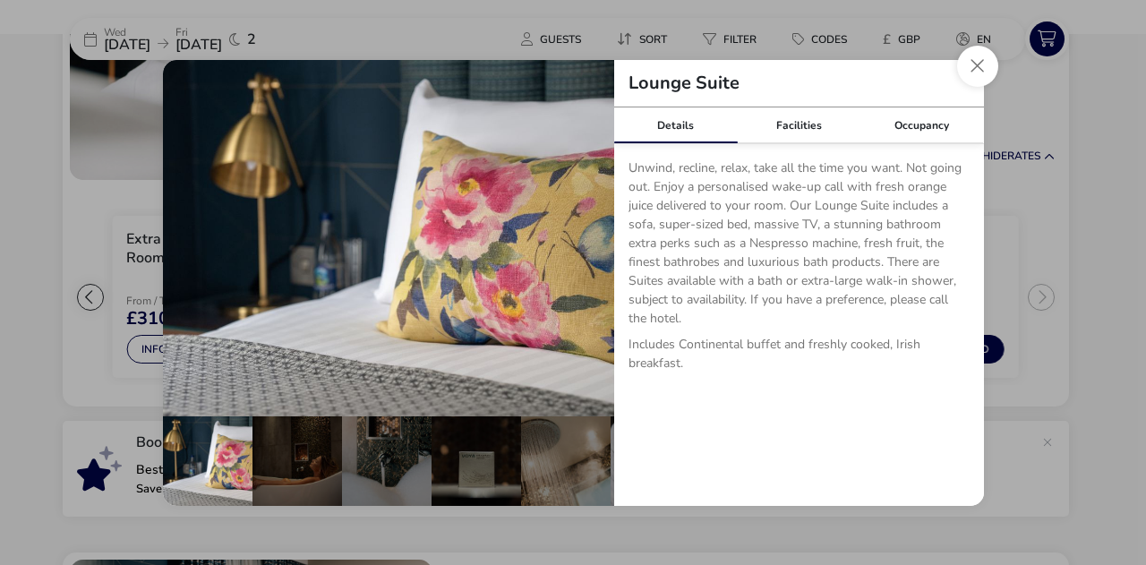
scroll to position [0, 90]
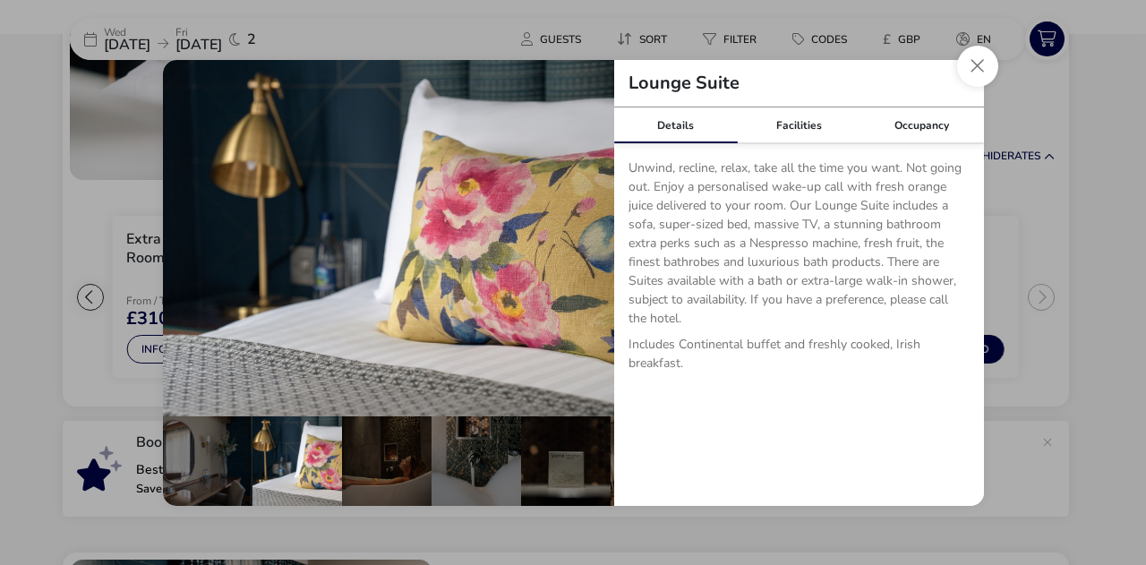
click at [565, 239] on img "details" at bounding box center [388, 238] width 451 height 356
click at [573, 237] on button "details" at bounding box center [588, 238] width 36 height 36
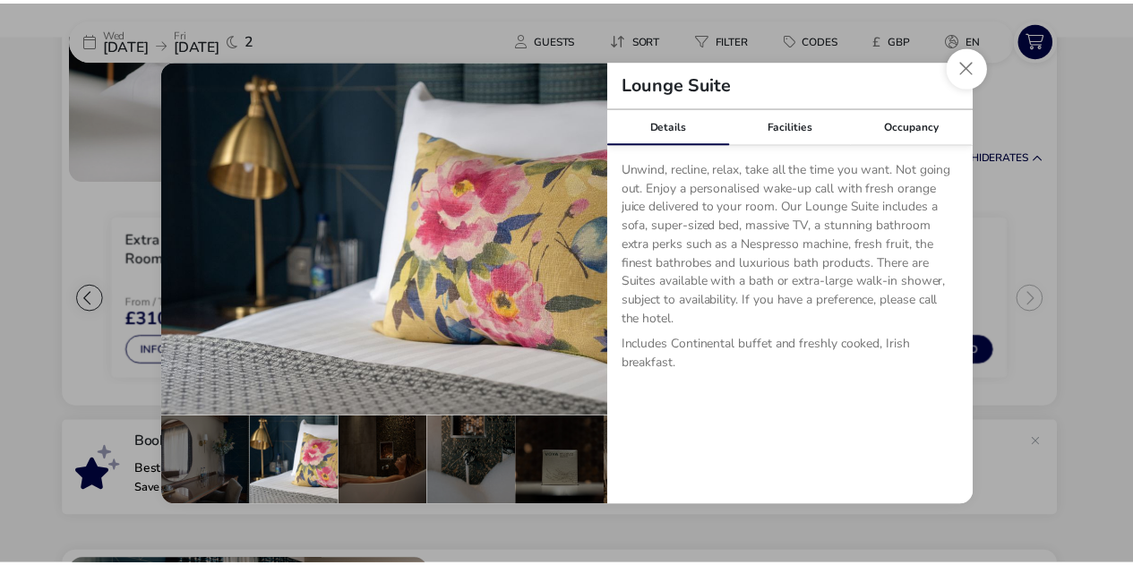
scroll to position [0, 179]
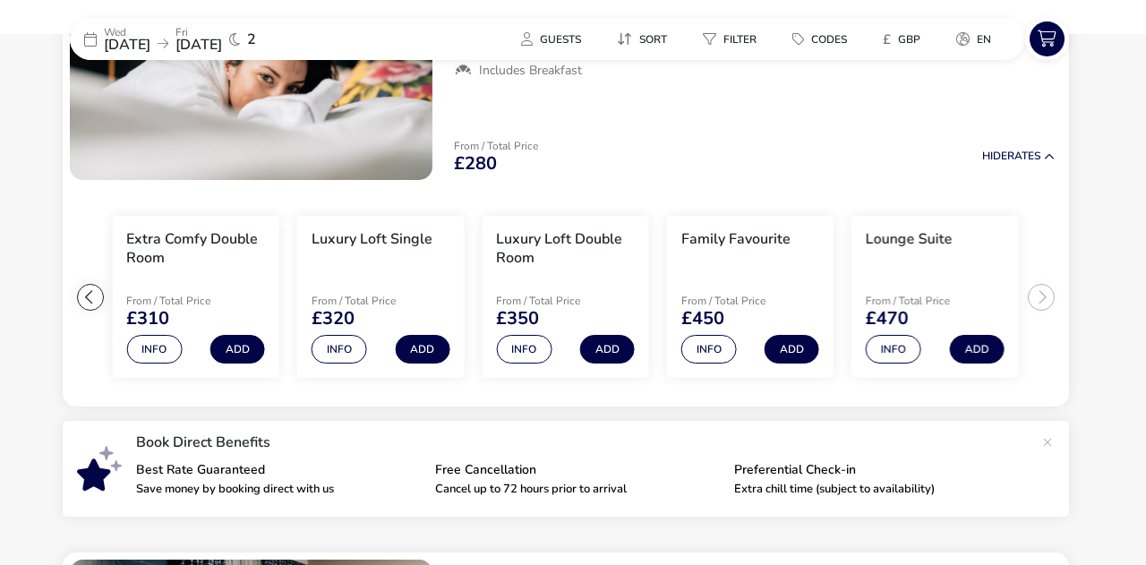
click at [30, 167] on div "Lounge Suite Details Facilities Occupancy Unwind, recline, relax, take all the …" at bounding box center [573, 282] width 1146 height 565
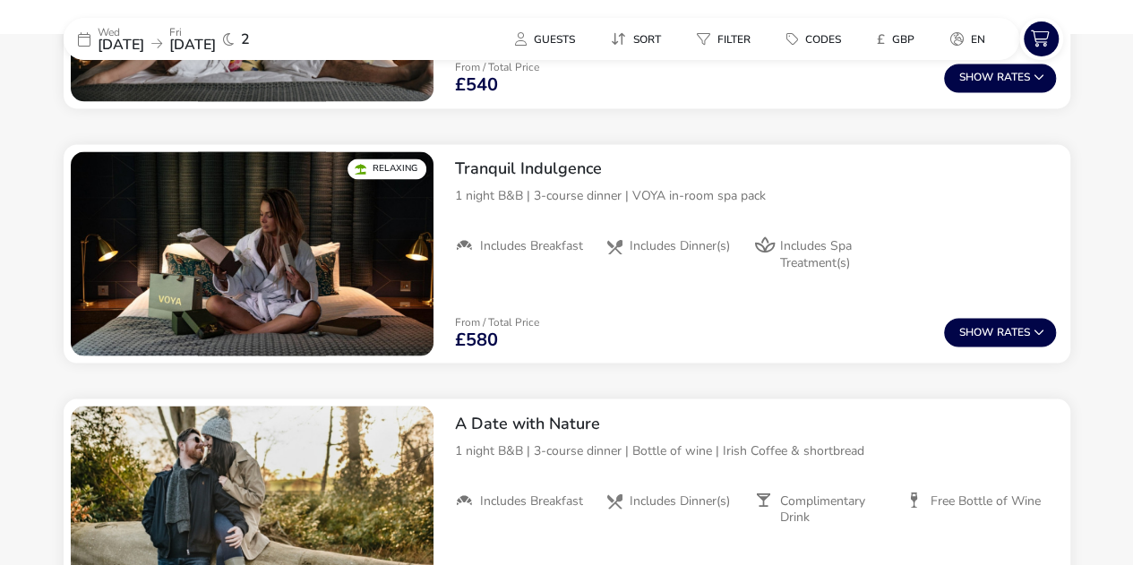
scroll to position [1523, 0]
